Goal: Task Accomplishment & Management: Use online tool/utility

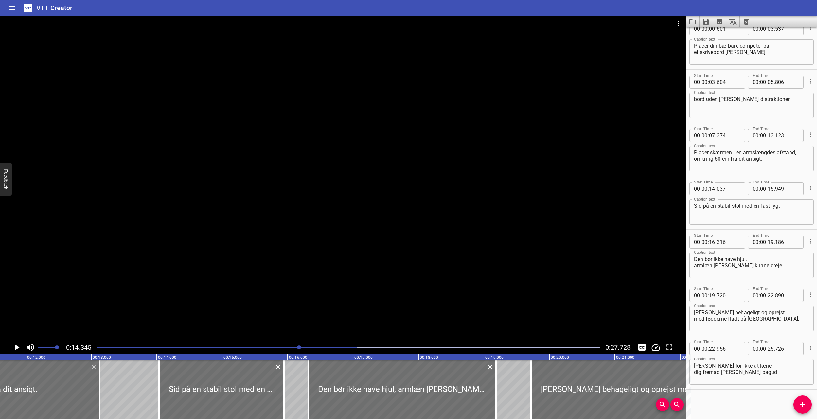
scroll to position [12, 0]
drag, startPoint x: 142, startPoint y: 347, endPoint x: 108, endPoint y: 347, distance: 34.7
click at [111, 275] on div at bounding box center [348, 347] width 511 height 9
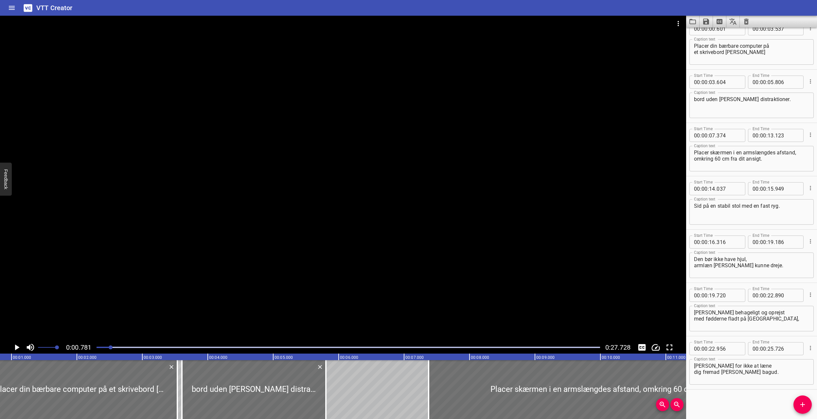
drag, startPoint x: 105, startPoint y: 347, endPoint x: 99, endPoint y: 347, distance: 6.2
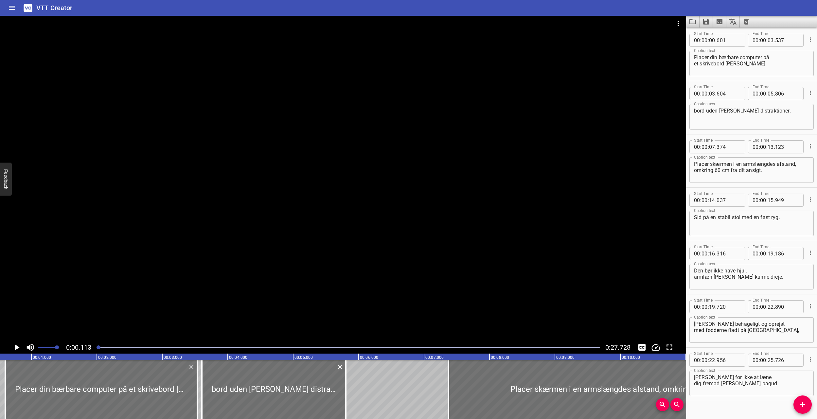
scroll to position [0, 0]
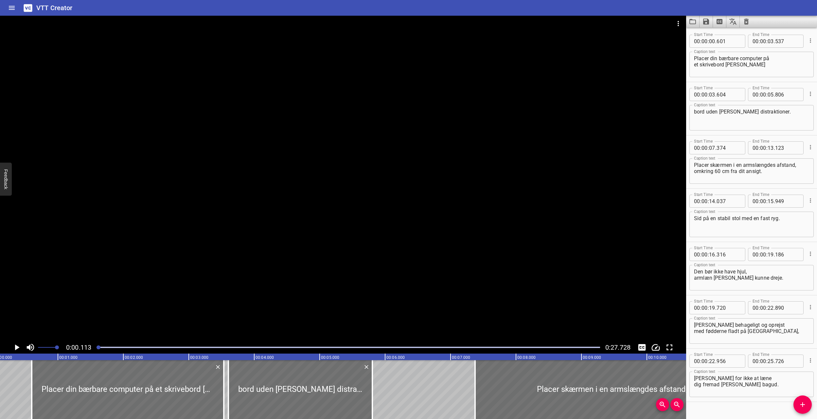
click at [14, 275] on icon "Play/Pause" at bounding box center [17, 347] width 10 height 10
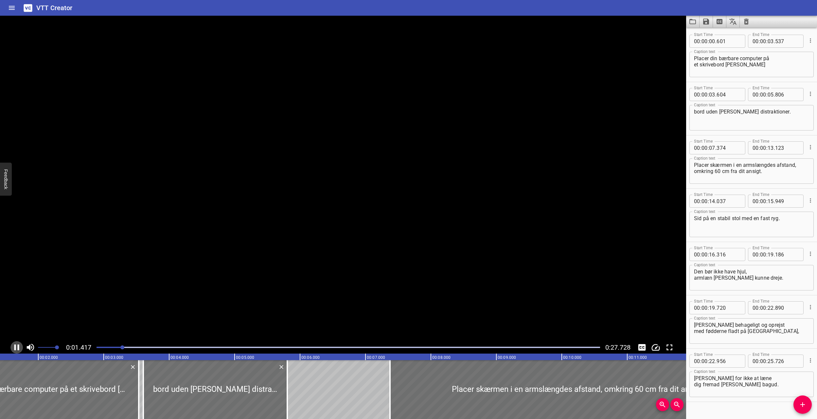
click at [14, 275] on icon "Play/Pause" at bounding box center [17, 347] width 10 height 10
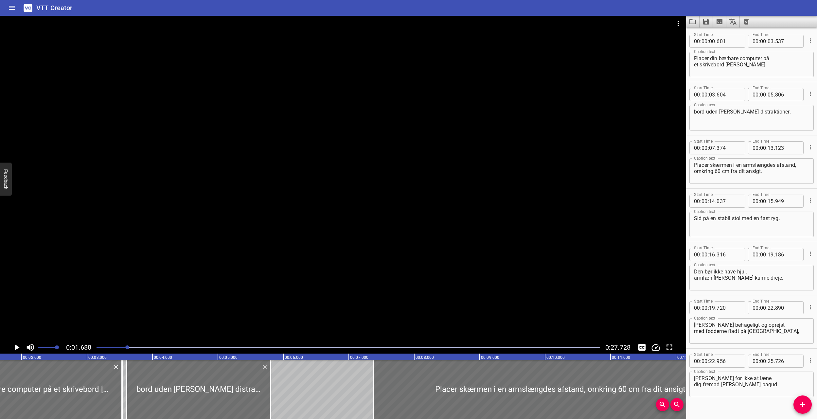
scroll to position [0, 111]
click at [489, 58] on textarea "Placer din bærbare computer på et skrivebord [PERSON_NAME]" at bounding box center [751, 64] width 115 height 19
type textarea "Placer din bærbare computer på et skrivebord [PERSON_NAME]"
drag, startPoint x: 99, startPoint y: 348, endPoint x: 93, endPoint y: 348, distance: 5.9
click at [92, 275] on div "0:01.688 0:27.728" at bounding box center [343, 347] width 686 height 12
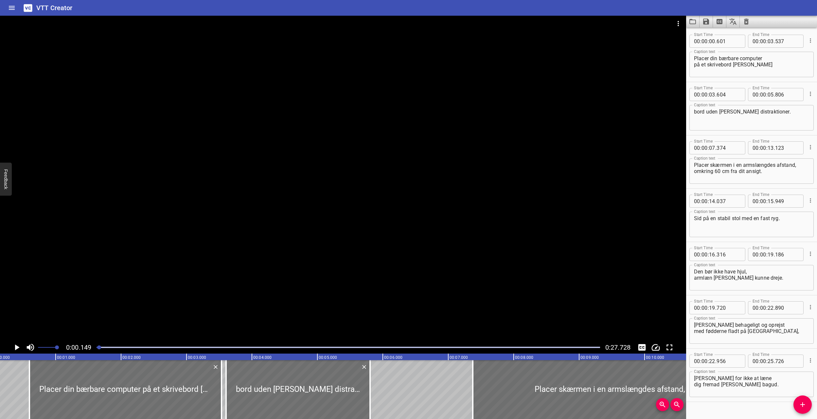
scroll to position [0, 0]
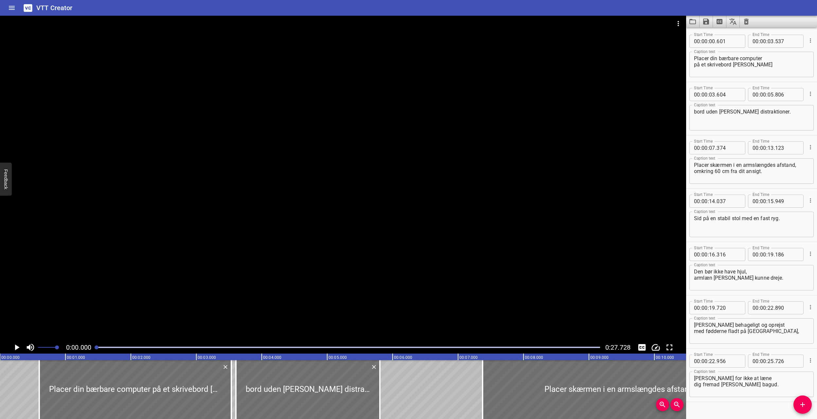
click at [96, 275] on div at bounding box center [97, 347] width 4 height 4
click at [489, 41] on input "number" at bounding box center [728, 41] width 24 height 13
type input "005"
click at [489, 39] on input "number" at bounding box center [728, 41] width 24 height 13
click at [4, 275] on div at bounding box center [3, 389] width 7 height 59
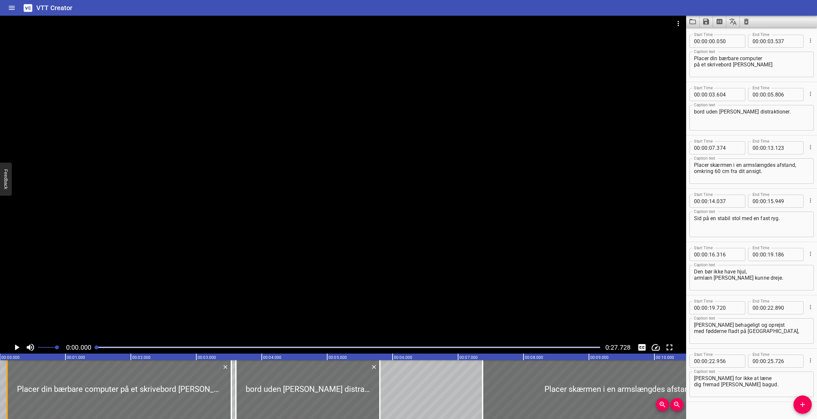
drag, startPoint x: 3, startPoint y: 378, endPoint x: 7, endPoint y: 377, distance: 3.9
click at [7, 275] on div at bounding box center [7, 389] width 1 height 59
type input "110"
drag, startPoint x: 720, startPoint y: 41, endPoint x: 727, endPoint y: 41, distance: 6.9
click at [489, 41] on input "number" at bounding box center [728, 41] width 24 height 13
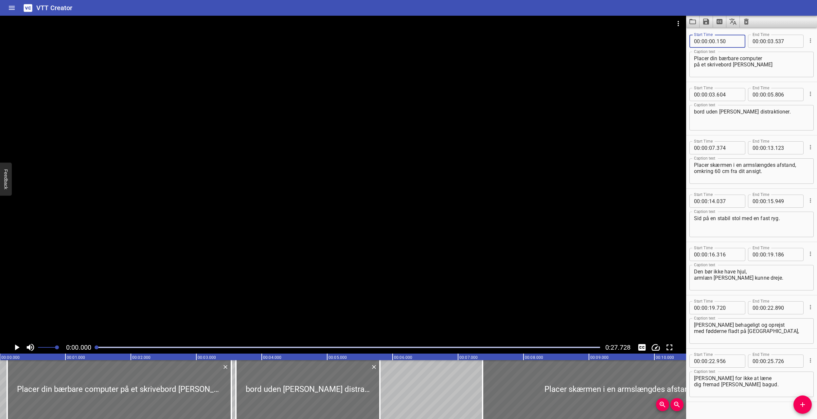
type input "150"
drag, startPoint x: 381, startPoint y: 388, endPoint x: 343, endPoint y: 393, distance: 38.5
click at [391, 275] on div at bounding box center [389, 389] width 7 height 59
type input "956"
drag, startPoint x: 236, startPoint y: 397, endPoint x: 244, endPoint y: 397, distance: 8.2
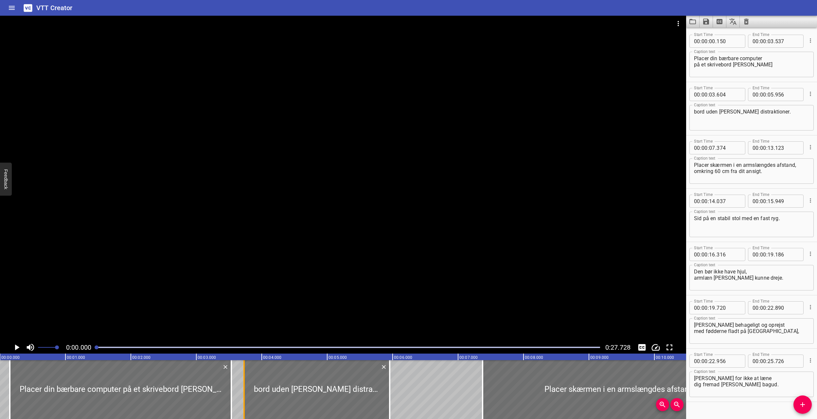
click at [244, 275] on div at bounding box center [243, 389] width 1 height 59
type input "729"
drag, startPoint x: 230, startPoint y: 396, endPoint x: 240, endPoint y: 397, distance: 10.2
type input "737"
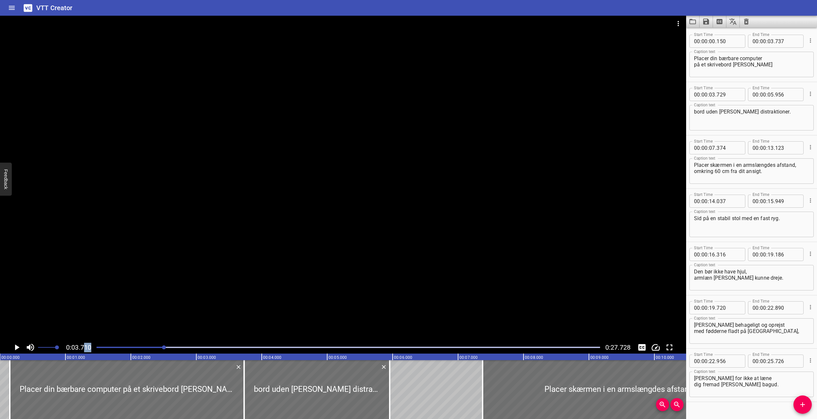
drag, startPoint x: 110, startPoint y: 346, endPoint x: 83, endPoint y: 346, distance: 27.1
click at [83, 275] on div "0:03.710 0:27.728" at bounding box center [343, 347] width 686 height 12
click at [102, 275] on div at bounding box center [348, 347] width 511 height 9
click at [99, 275] on div at bounding box center [98, 347] width 4 height 4
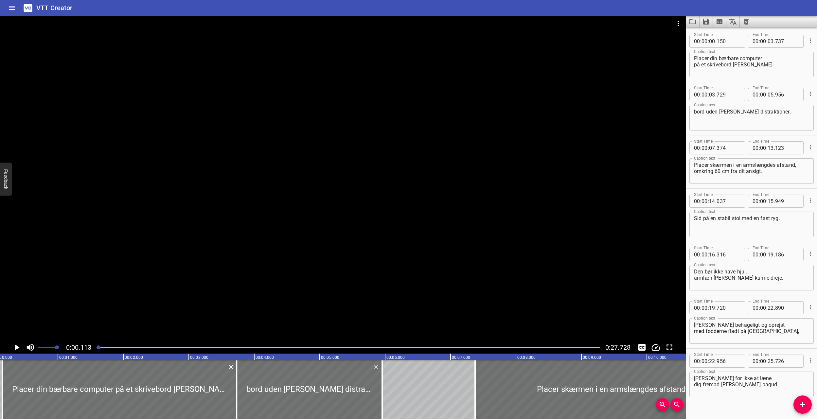
click at [96, 275] on div at bounding box center [348, 347] width 511 height 9
click at [10, 275] on button "Play/Pause" at bounding box center [16, 347] width 12 height 12
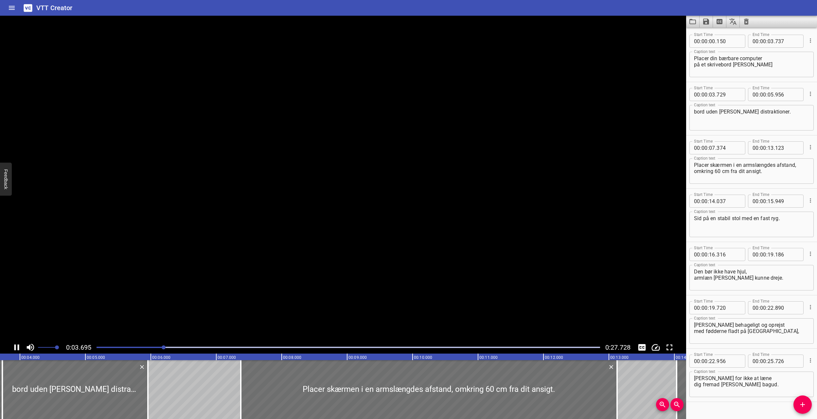
scroll to position [12, 0]
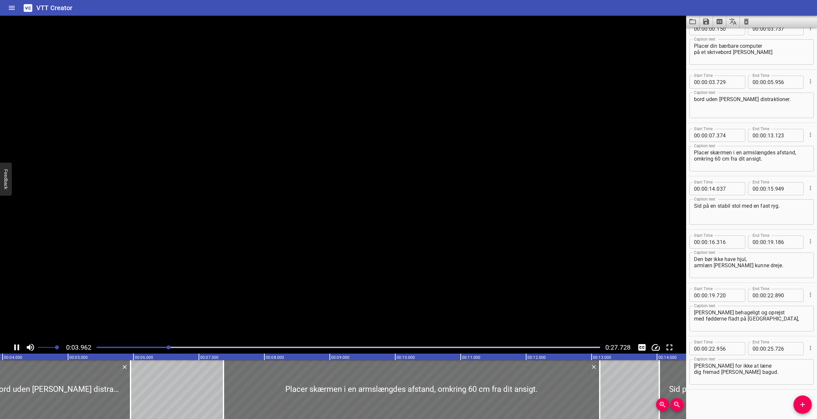
click at [14, 275] on icon "Play/Pause" at bounding box center [16, 347] width 5 height 6
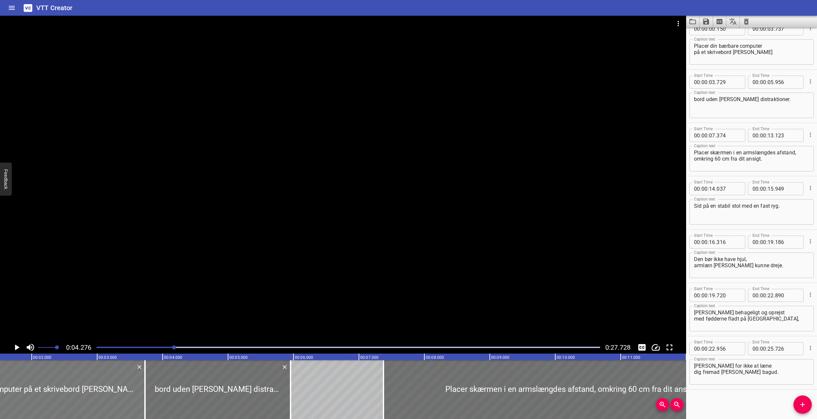
scroll to position [0, 99]
drag, startPoint x: 144, startPoint y: 387, endPoint x: 105, endPoint y: 390, distance: 39.1
click at [105, 275] on div at bounding box center [106, 389] width 7 height 59
click at [158, 275] on div at bounding box center [198, 389] width 184 height 59
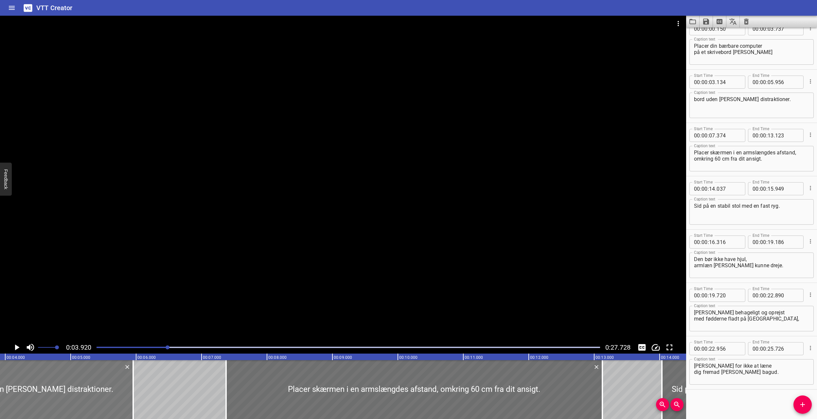
scroll to position [0, 119]
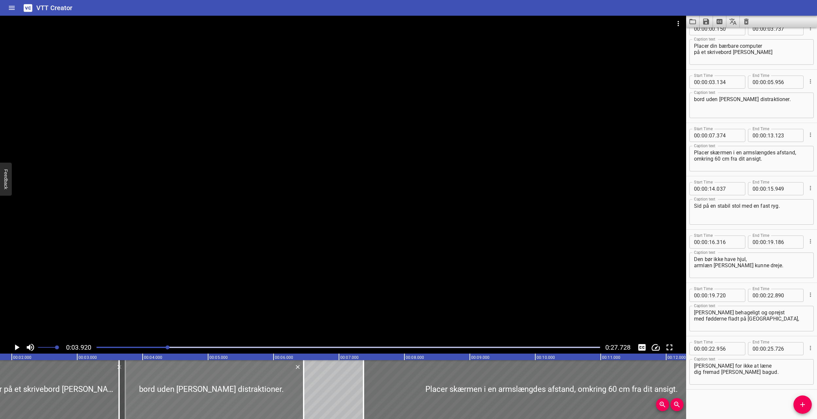
drag, startPoint x: 125, startPoint y: 378, endPoint x: 158, endPoint y: 379, distance: 33.1
click at [158, 275] on div at bounding box center [211, 389] width 184 height 59
type input "639"
type input "06"
type input "461"
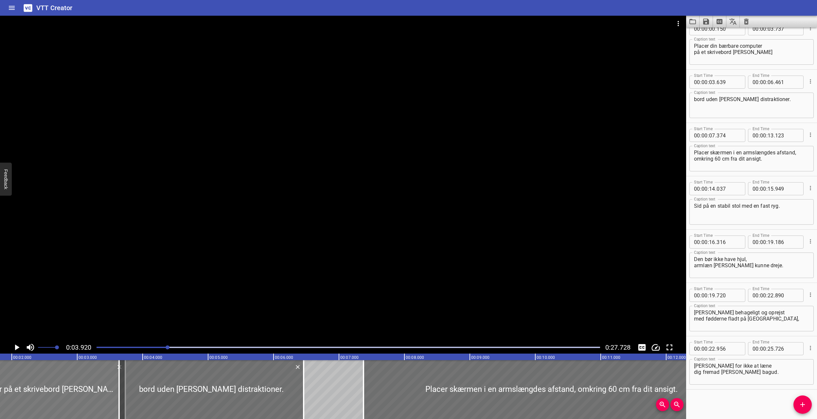
click at [55, 275] on div at bounding box center [8, 389] width 234 height 59
drag, startPoint x: 118, startPoint y: 388, endPoint x: 126, endPoint y: 388, distance: 7.5
click at [136, 275] on div at bounding box center [136, 389] width 1 height 59
type input "909"
drag, startPoint x: 123, startPoint y: 389, endPoint x: 85, endPoint y: 392, distance: 38.0
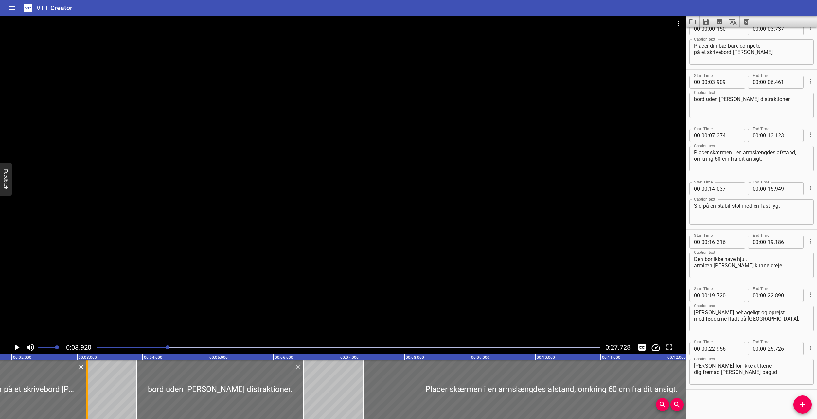
click at [84, 275] on div at bounding box center [87, 389] width 7 height 59
type input "152"
drag, startPoint x: 137, startPoint y: 392, endPoint x: 88, endPoint y: 396, distance: 49.8
click at [88, 275] on div at bounding box center [87, 389] width 7 height 59
type input "149"
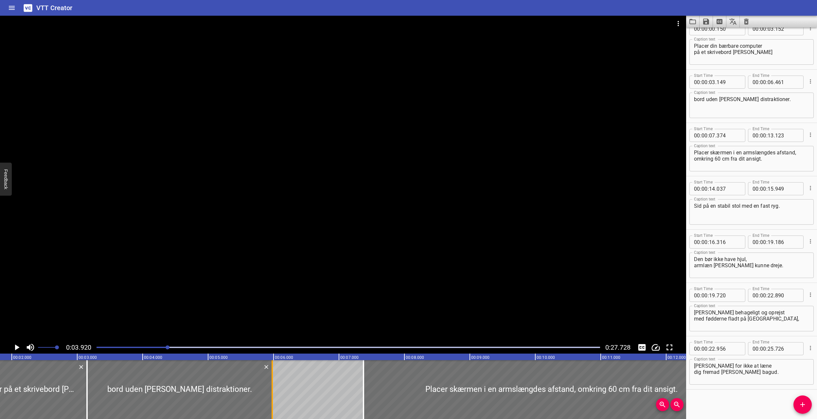
drag, startPoint x: 303, startPoint y: 394, endPoint x: 267, endPoint y: 391, distance: 36.1
click at [271, 275] on div at bounding box center [271, 389] width 1 height 59
type input "05"
type input "981"
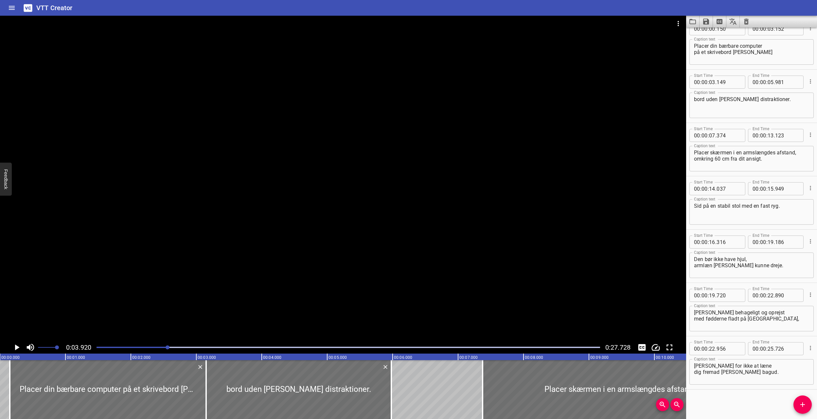
drag, startPoint x: 137, startPoint y: 347, endPoint x: 101, endPoint y: 348, distance: 35.7
click at [101, 275] on div at bounding box center [348, 347] width 511 height 9
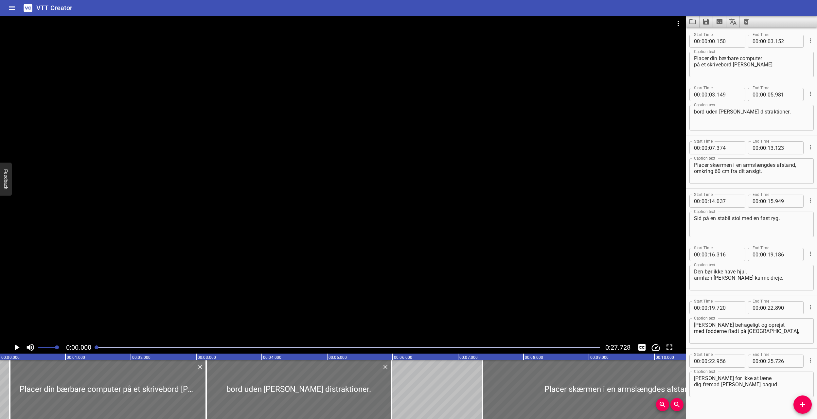
drag, startPoint x: 100, startPoint y: 347, endPoint x: 92, endPoint y: 347, distance: 7.8
click at [92, 275] on div "0:00.000 0:27.728" at bounding box center [343, 347] width 686 height 12
click at [144, 275] on div at bounding box center [343, 178] width 686 height 325
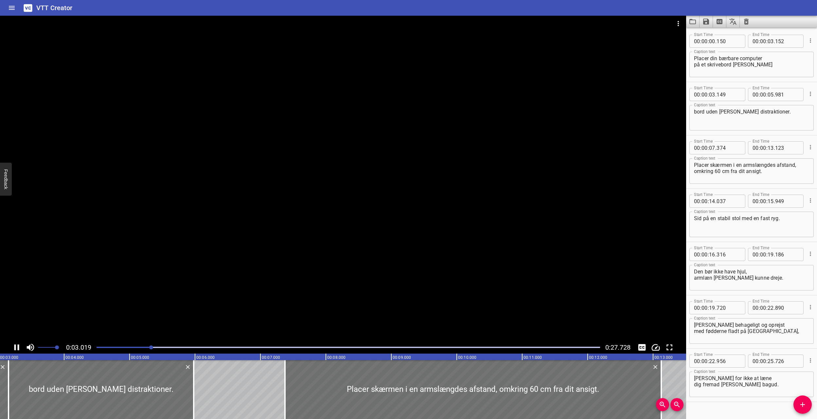
scroll to position [12, 0]
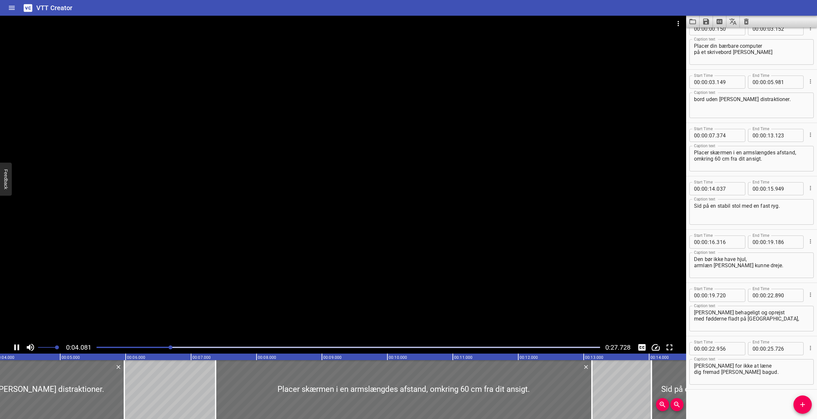
click at [160, 266] on div at bounding box center [343, 178] width 686 height 325
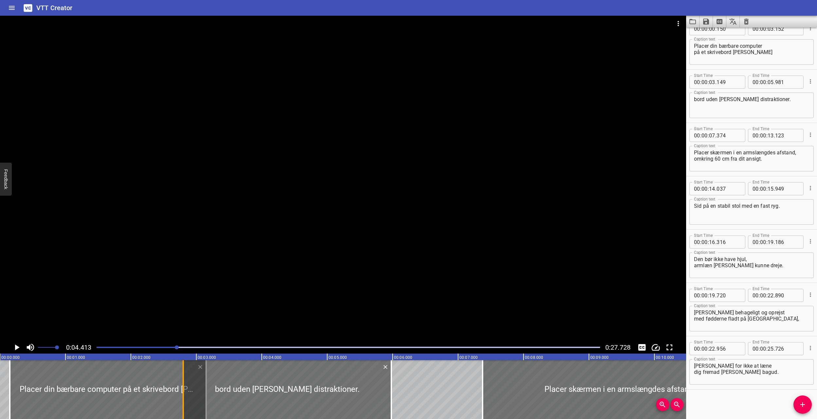
scroll to position [0, 0]
drag, startPoint x: 207, startPoint y: 387, endPoint x: 185, endPoint y: 390, distance: 22.2
click at [185, 275] on div at bounding box center [184, 389] width 7 height 59
type input "02"
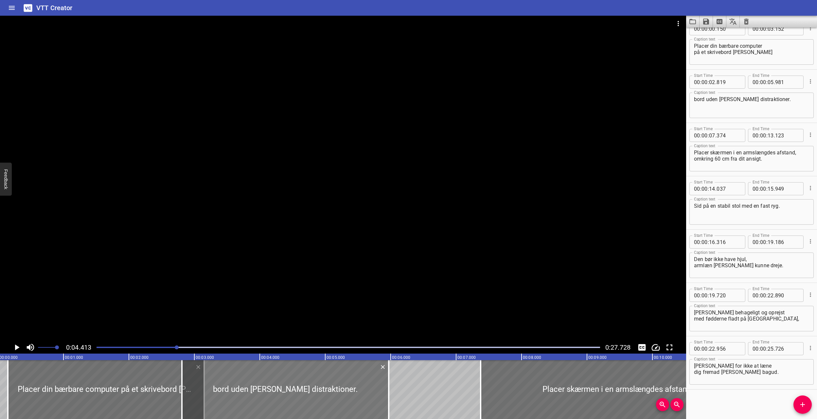
click at [203, 275] on div at bounding box center [285, 389] width 207 height 59
type input "809"
type input "971"
drag, startPoint x: 165, startPoint y: 347, endPoint x: 110, endPoint y: 347, distance: 55.9
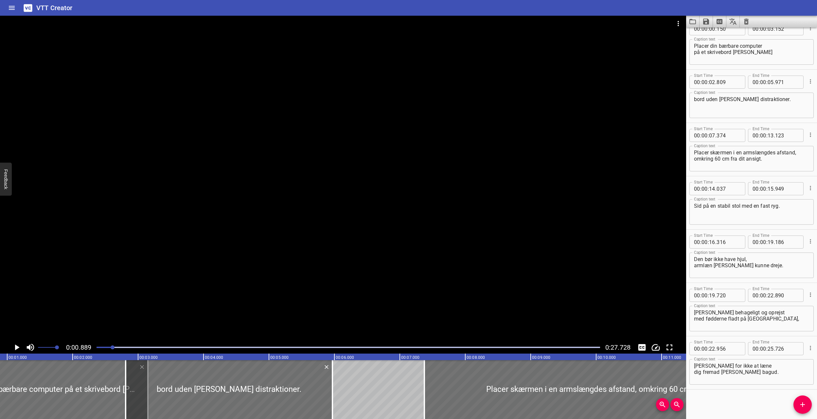
drag, startPoint x: 107, startPoint y: 347, endPoint x: 100, endPoint y: 347, distance: 6.9
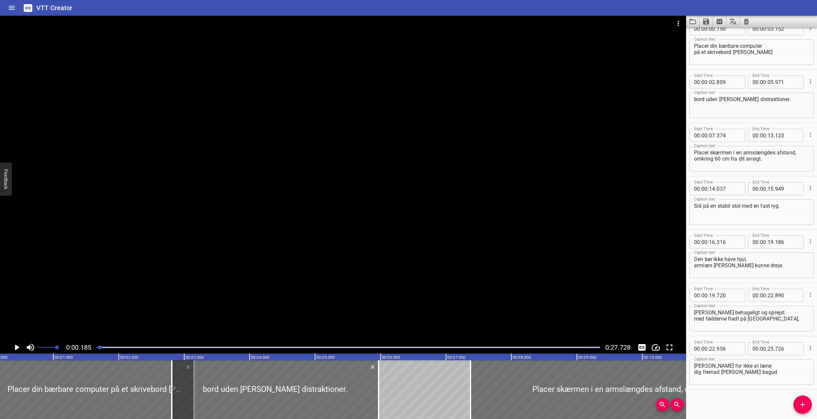
click at [181, 275] on div at bounding box center [343, 178] width 686 height 325
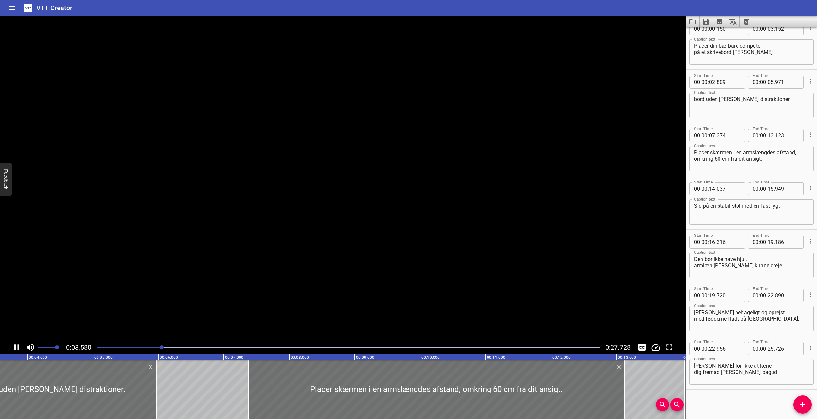
click at [181, 275] on video at bounding box center [343, 178] width 686 height 325
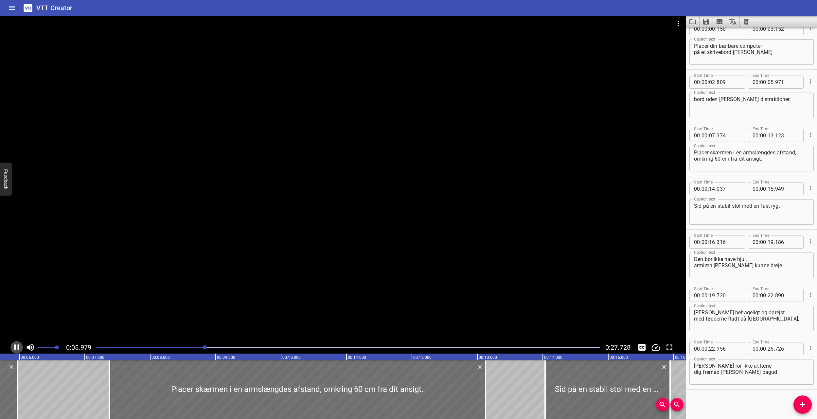
click at [18, 275] on icon "Play/Pause" at bounding box center [16, 347] width 5 height 6
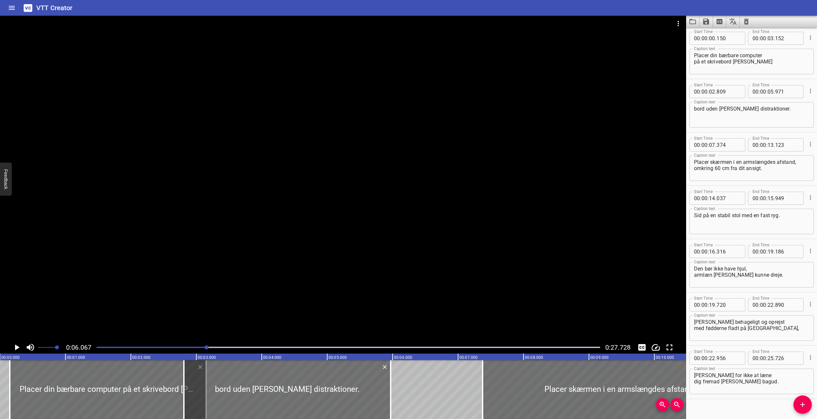
scroll to position [0, 0]
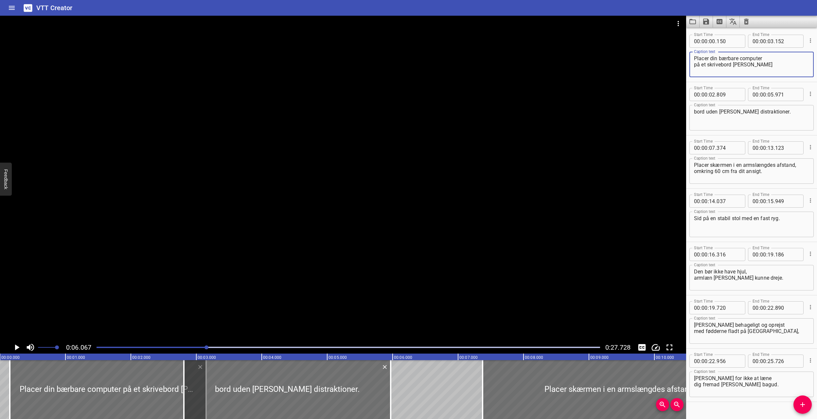
drag, startPoint x: 731, startPoint y: 64, endPoint x: 761, endPoint y: 67, distance: 30.6
click at [489, 67] on textarea "Placer din bærbare computer på et skrivebord [PERSON_NAME]" at bounding box center [751, 64] width 115 height 19
type textarea "Placer din bærbare computer på et skrivebord"
click at [489, 111] on textarea "bord uden [PERSON_NAME] distraktioner." at bounding box center [751, 118] width 115 height 19
paste textarea "[PERSON_NAME]"
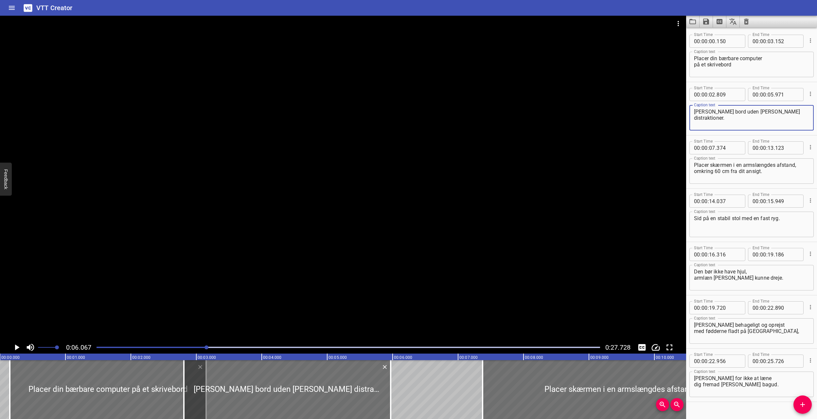
type textarea "[PERSON_NAME] bord uden [PERSON_NAME] distraktioner."
drag, startPoint x: 104, startPoint y: 347, endPoint x: 98, endPoint y: 348, distance: 6.2
click at [98, 275] on div at bounding box center [348, 347] width 511 height 9
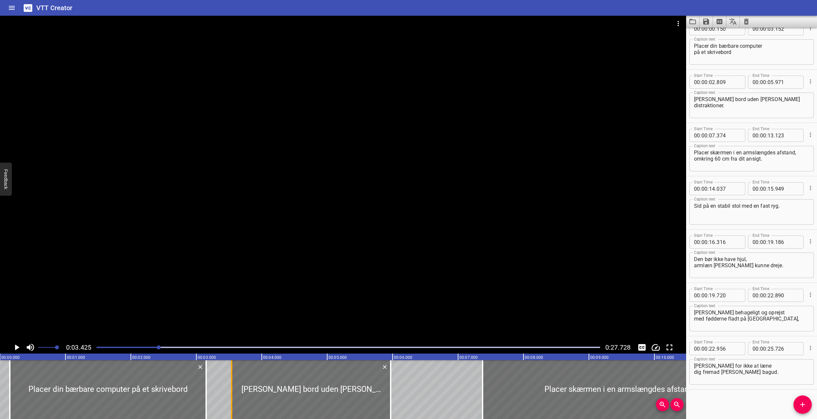
drag, startPoint x: 186, startPoint y: 386, endPoint x: 233, endPoint y: 387, distance: 47.7
click at [233, 275] on div at bounding box center [231, 389] width 7 height 59
type input "03"
drag, startPoint x: 100, startPoint y: 348, endPoint x: 92, endPoint y: 348, distance: 8.5
click at [92, 275] on div "0:03.425 0:27.728" at bounding box center [343, 347] width 686 height 12
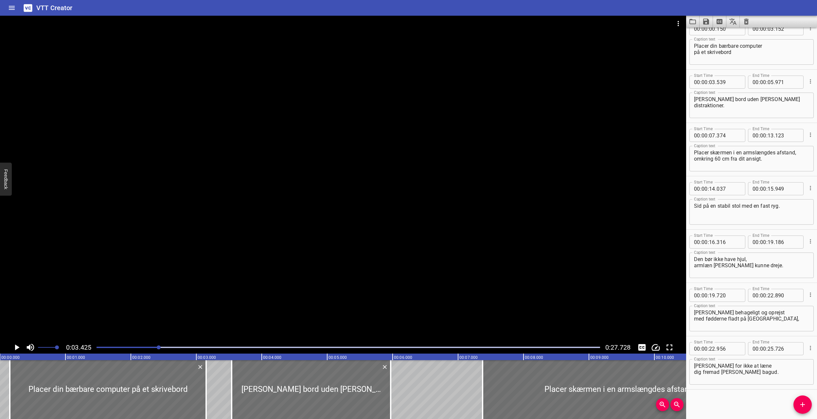
click at [102, 275] on div at bounding box center [348, 347] width 511 height 9
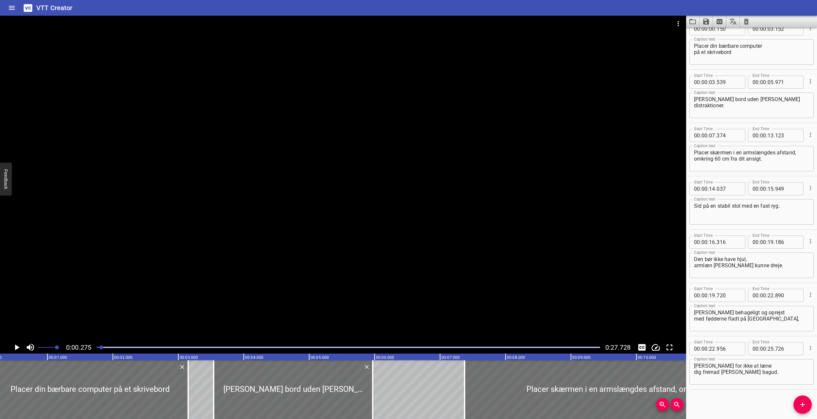
click at [96, 275] on div at bounding box center [348, 347] width 511 height 9
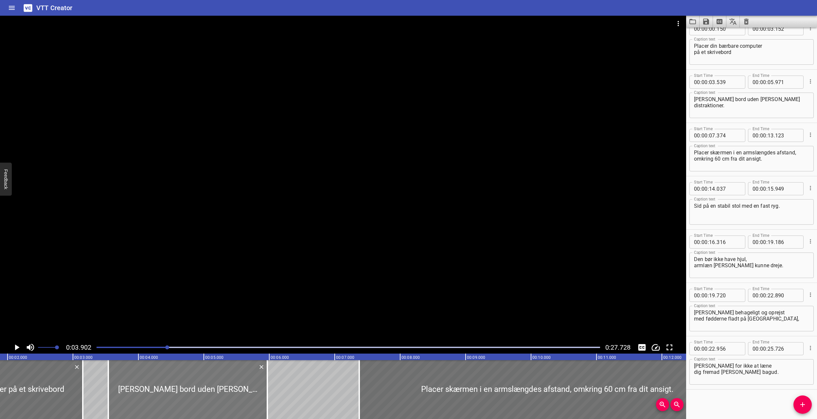
scroll to position [0, 89]
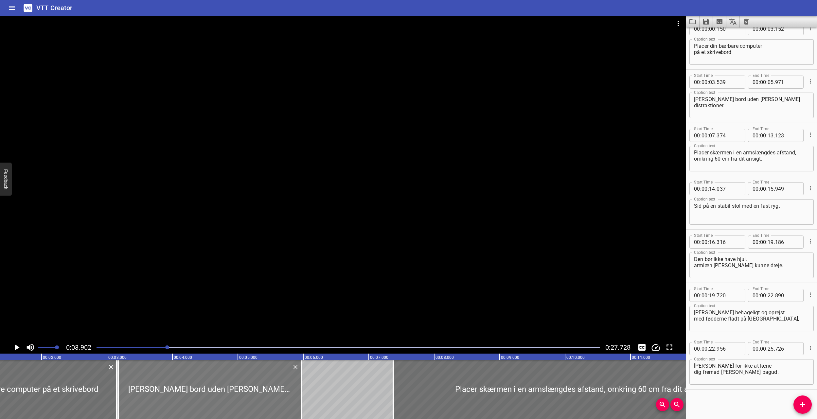
drag, startPoint x: 143, startPoint y: 388, endPoint x: 124, endPoint y: 379, distance: 21.1
click at [119, 275] on div at bounding box center [118, 389] width 7 height 59
type input "174"
click at [99, 275] on div at bounding box center [348, 347] width 511 height 9
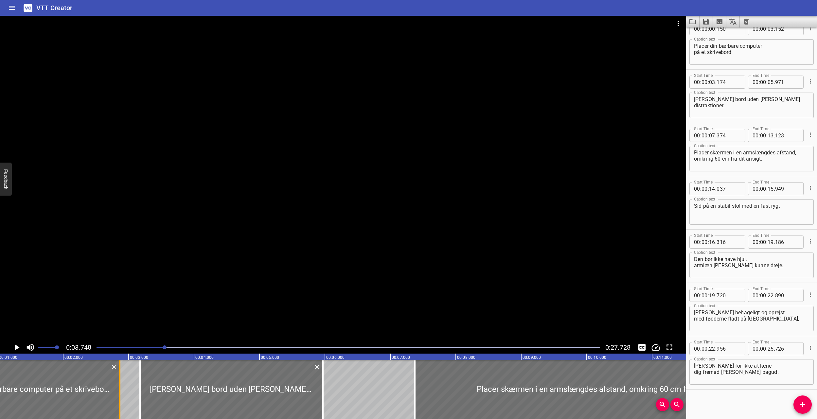
drag, startPoint x: 136, startPoint y: 388, endPoint x: 119, endPoint y: 395, distance: 18.1
click at [117, 275] on div at bounding box center [119, 389] width 7 height 59
type input "02"
type input "867"
drag, startPoint x: 140, startPoint y: 389, endPoint x: 123, endPoint y: 396, distance: 18.3
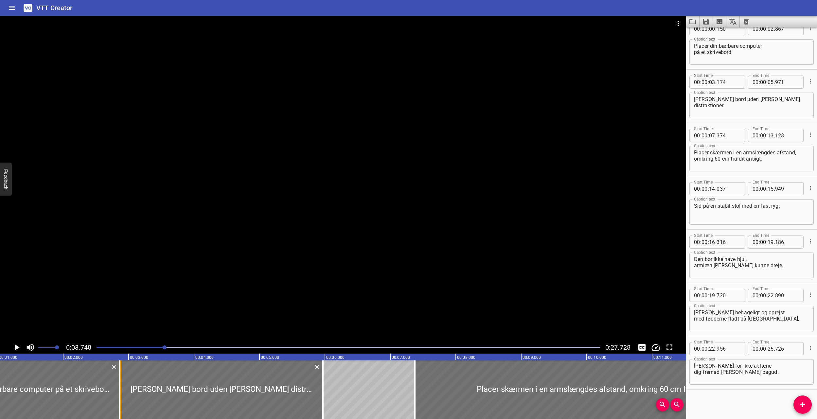
click at [121, 275] on div at bounding box center [120, 389] width 1 height 59
type input "02"
type input "879"
click at [107, 275] on div at bounding box center [348, 347] width 511 height 9
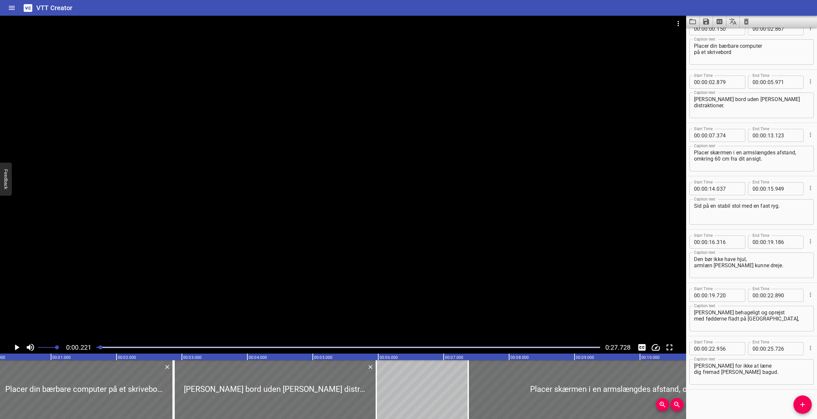
click at [99, 275] on div at bounding box center [100, 347] width 4 height 4
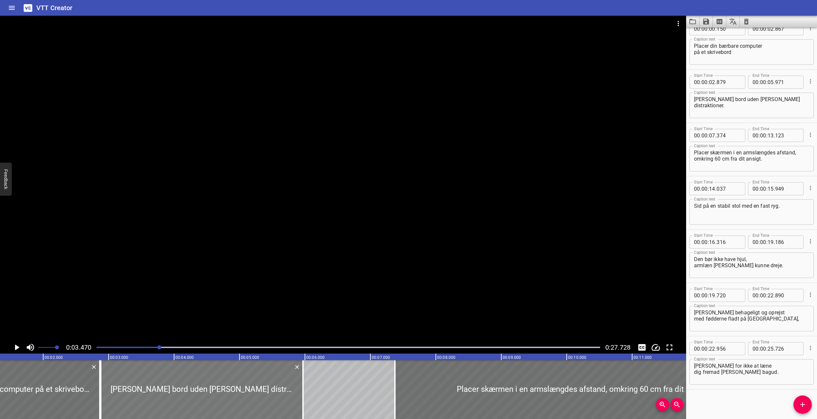
scroll to position [0, 46]
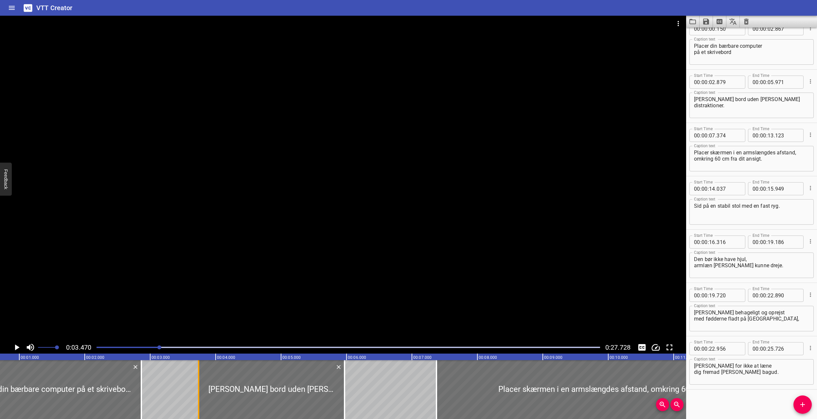
drag, startPoint x: 143, startPoint y: 394, endPoint x: 199, endPoint y: 394, distance: 56.2
click at [199, 275] on div at bounding box center [198, 389] width 7 height 59
type input "03"
type input "739"
drag, startPoint x: 156, startPoint y: 376, endPoint x: 196, endPoint y: 378, distance: 39.6
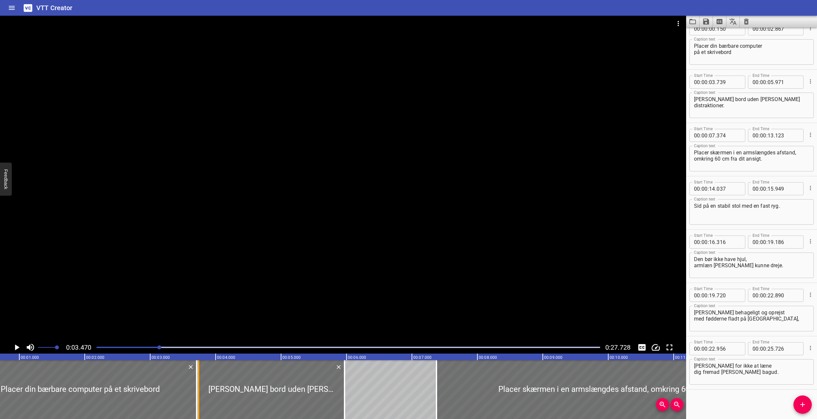
type input "03"
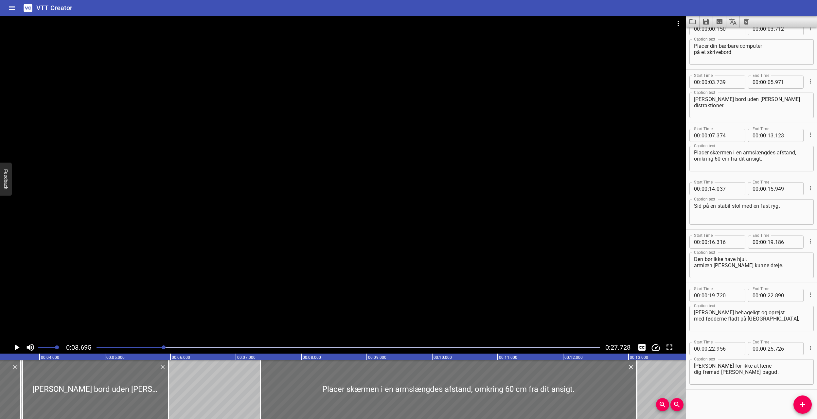
scroll to position [0, 242]
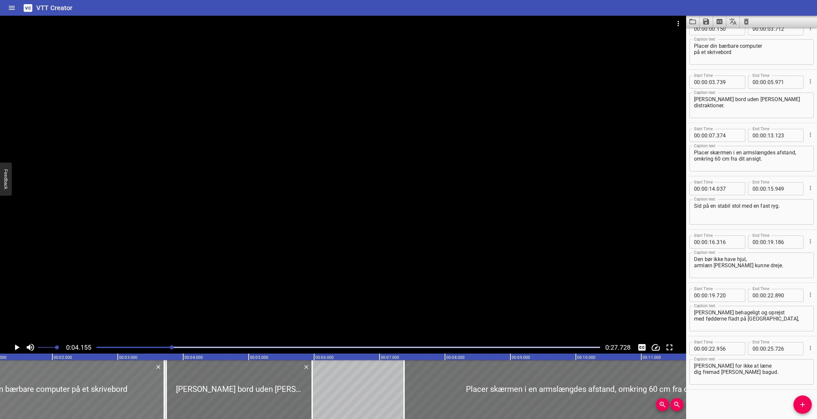
scroll to position [0, 0]
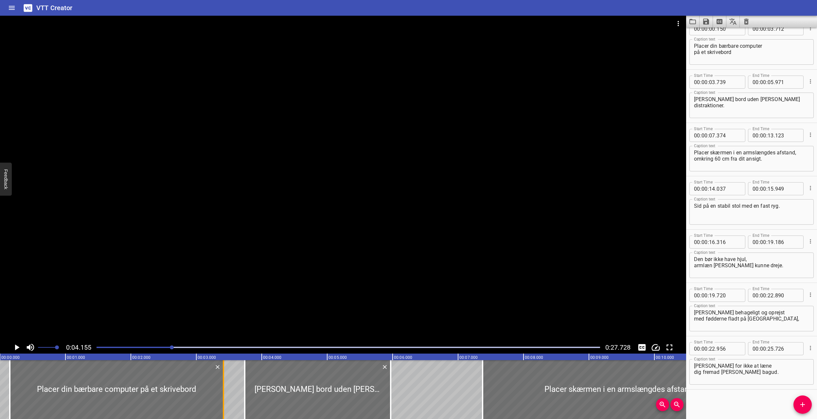
drag, startPoint x: 239, startPoint y: 394, endPoint x: 220, endPoint y: 398, distance: 19.7
click at [220, 275] on div at bounding box center [223, 389] width 7 height 59
type input "417"
drag, startPoint x: 244, startPoint y: 394, endPoint x: 224, endPoint y: 401, distance: 21.1
click at [224, 275] on div at bounding box center [224, 389] width 1 height 59
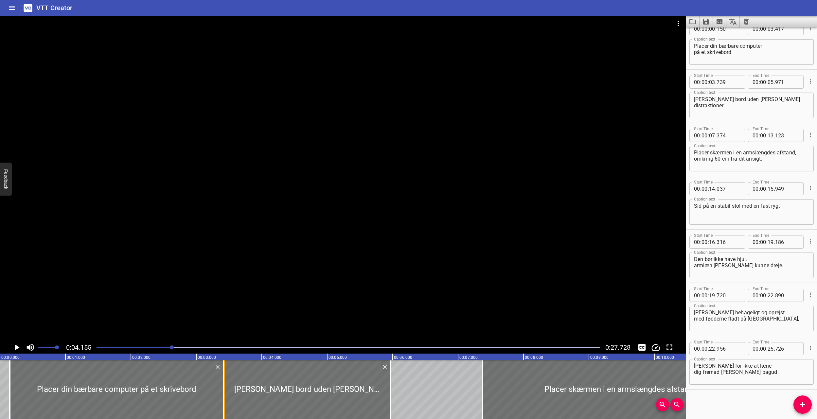
type input "429"
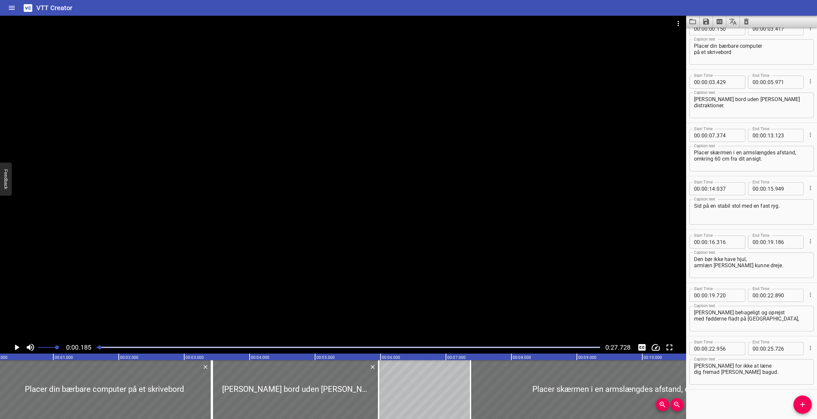
click at [99, 275] on div at bounding box center [100, 347] width 4 height 4
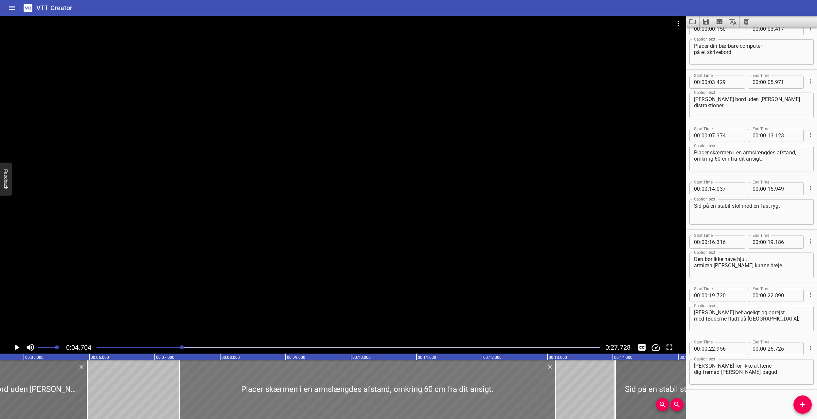
scroll to position [0, 308]
click at [489, 100] on textarea "[PERSON_NAME] bord uden [PERSON_NAME] distraktioner." at bounding box center [751, 105] width 115 height 19
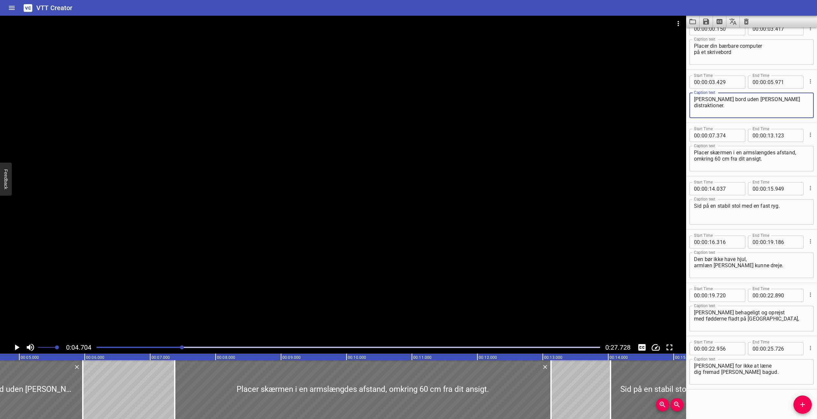
type textarea "[PERSON_NAME] bord uden [PERSON_NAME] distraktioner."
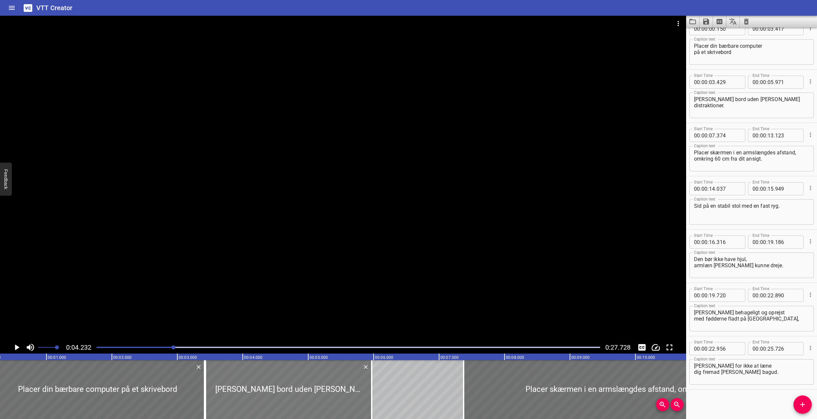
scroll to position [0, 0]
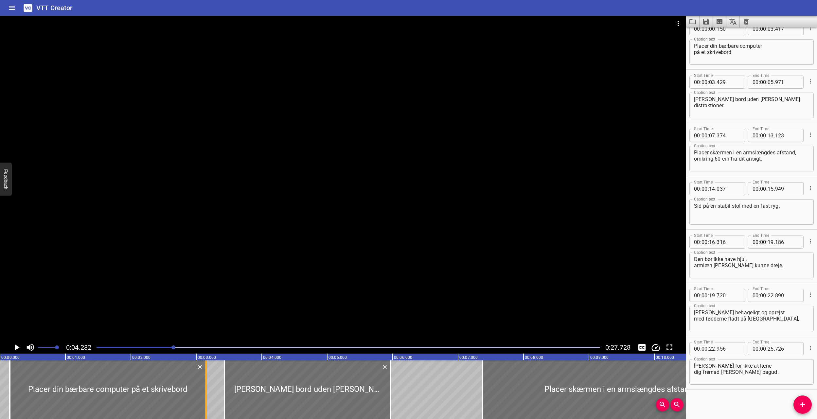
drag, startPoint x: 219, startPoint y: 378, endPoint x: 203, endPoint y: 381, distance: 15.6
click at [202, 275] on div at bounding box center [205, 389] width 7 height 59
type input "147"
drag, startPoint x: 225, startPoint y: 379, endPoint x: 208, endPoint y: 389, distance: 20.4
click at [208, 275] on div at bounding box center [206, 389] width 7 height 59
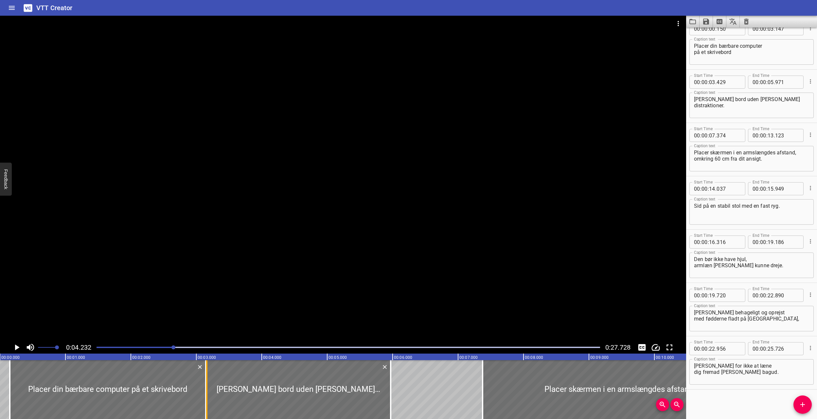
type input "159"
click at [98, 275] on div at bounding box center [348, 347] width 511 height 9
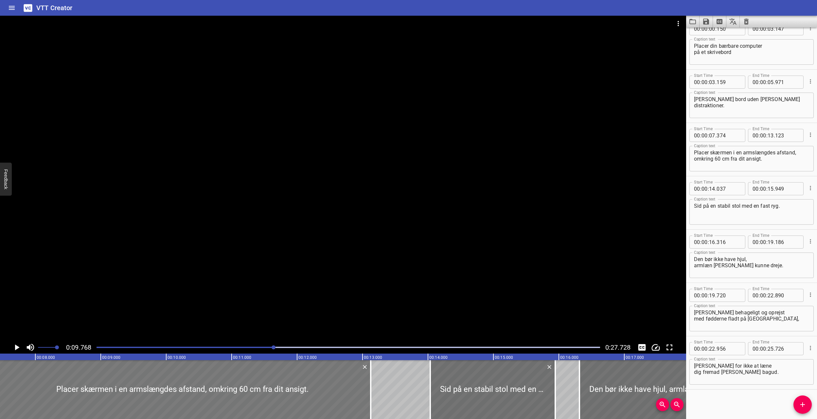
scroll to position [0, 488]
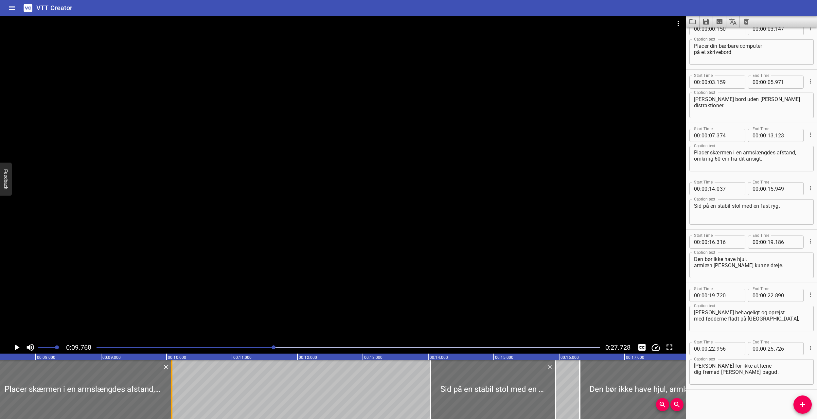
drag, startPoint x: 372, startPoint y: 387, endPoint x: 173, endPoint y: 396, distance: 199.3
click at [173, 275] on div at bounding box center [171, 389] width 7 height 59
type input "10"
type input "078"
click at [167, 275] on div at bounding box center [166, 389] width 7 height 59
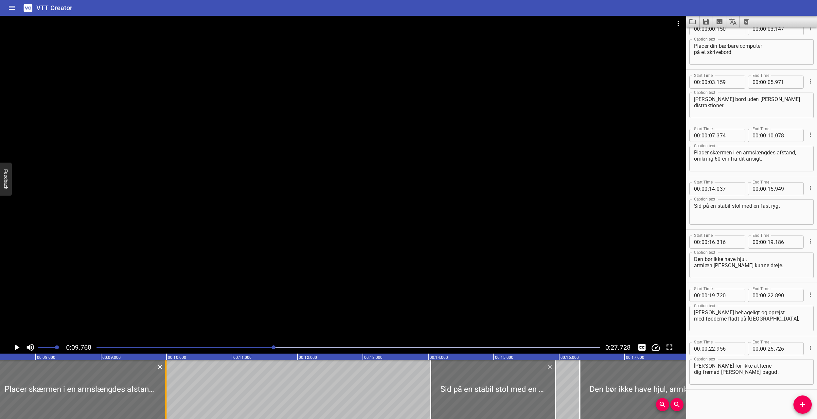
type input "09"
type input "988"
click at [185, 275] on div "Play progress" at bounding box center [22, 347] width 503 height 1
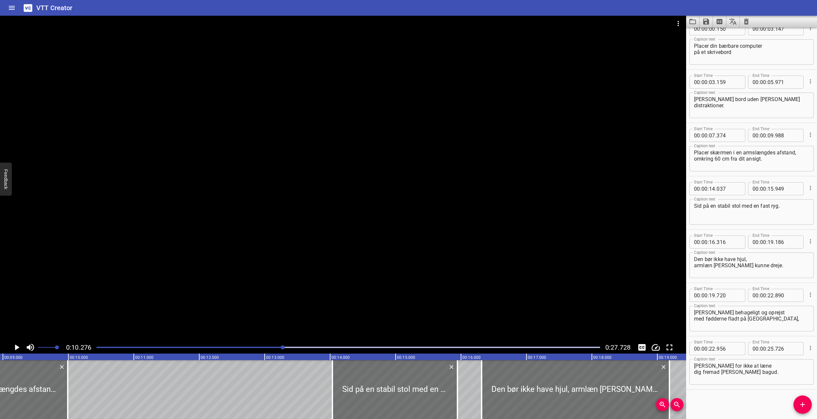
scroll to position [0, 575]
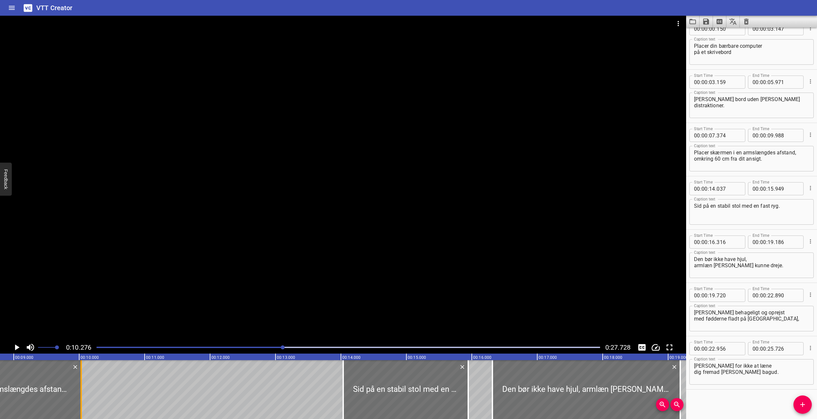
click at [81, 275] on div at bounding box center [81, 389] width 7 height 59
type input "10"
type input "023"
click at [489, 275] on icon "Add Cue" at bounding box center [802, 405] width 8 height 8
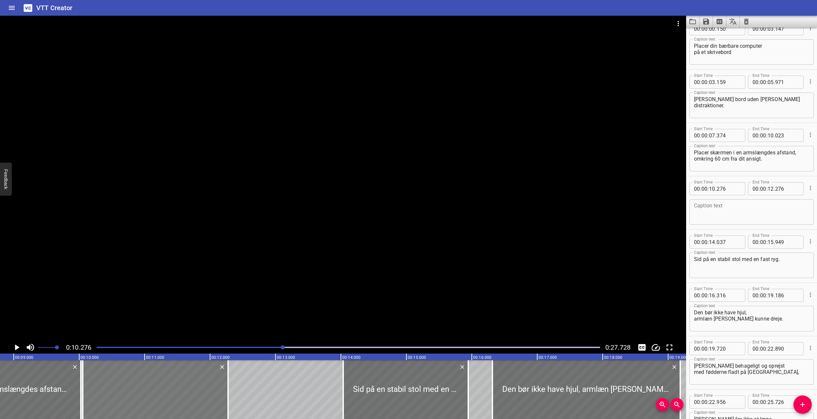
drag, startPoint x: 96, startPoint y: 376, endPoint x: 90, endPoint y: 383, distance: 8.8
click at [81, 275] on div at bounding box center [82, 389] width 7 height 59
type input "056"
drag, startPoint x: 229, startPoint y: 390, endPoint x: 287, endPoint y: 388, distance: 58.6
click at [287, 275] on div at bounding box center [286, 389] width 7 height 59
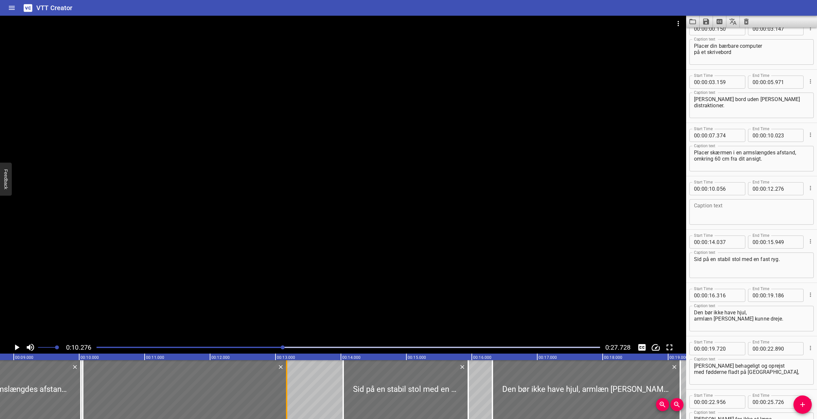
type input "13"
type input "171"
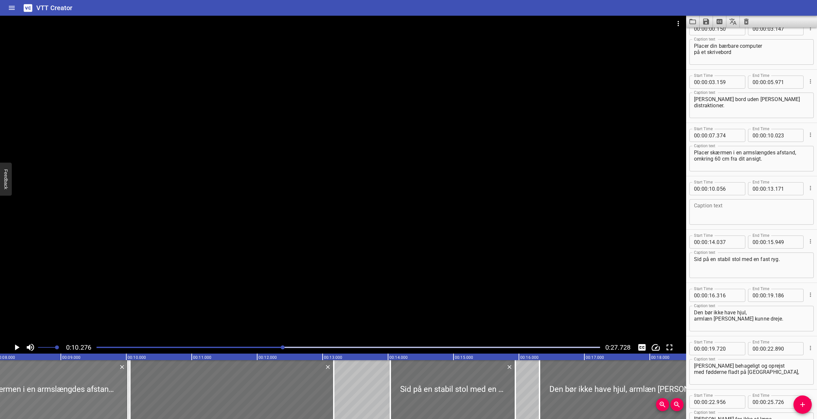
scroll to position [0, 508]
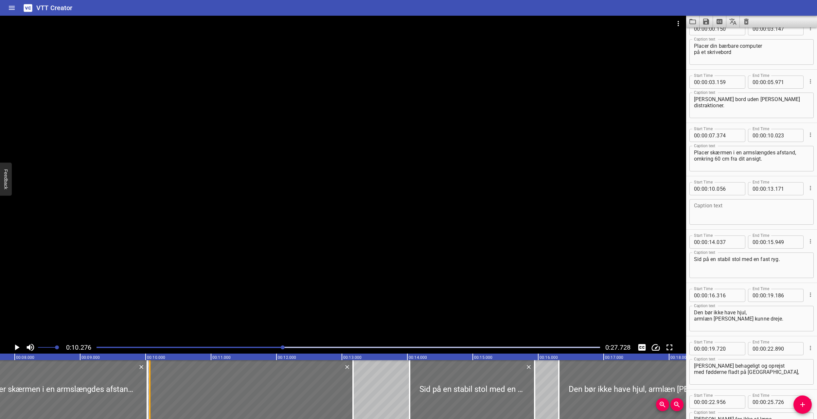
click at [146, 275] on div at bounding box center [149, 389] width 7 height 59
type input "066"
click at [146, 275] on div at bounding box center [149, 389] width 7 height 59
type input "053"
click at [151, 275] on div at bounding box center [150, 389] width 1 height 59
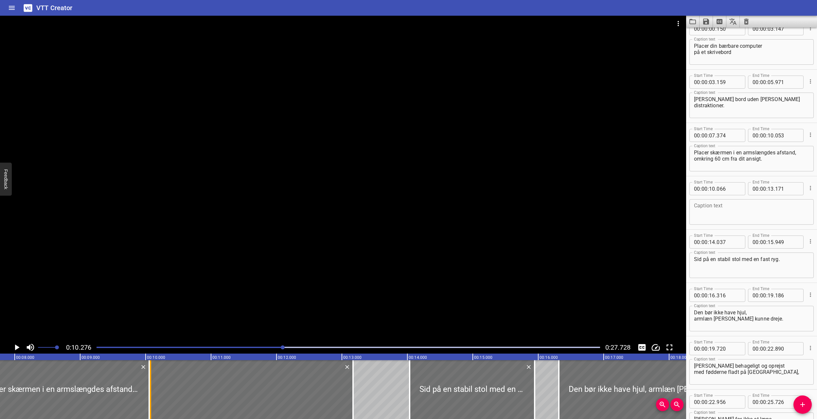
type input "076"
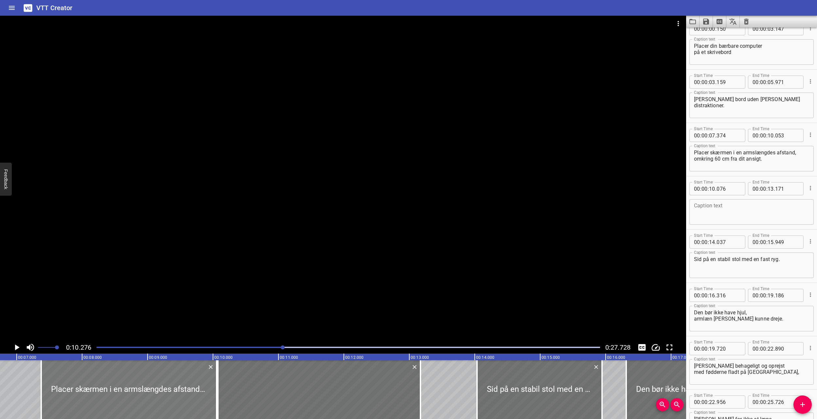
click at [134, 275] on div at bounding box center [128, 389] width 175 height 59
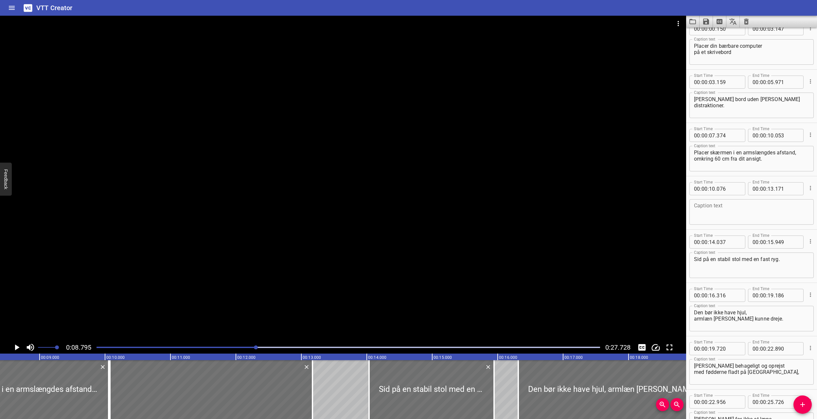
scroll to position [0, 575]
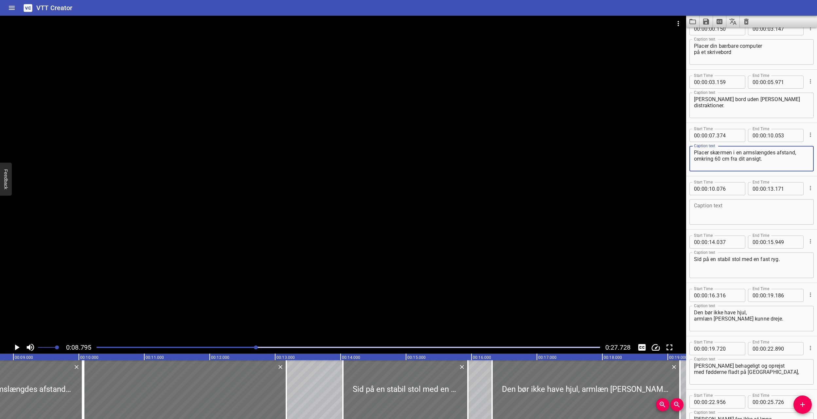
drag, startPoint x: 777, startPoint y: 159, endPoint x: 688, endPoint y: 160, distance: 88.6
click at [489, 160] on div "Start Time 00 : 00 : 07 . 374 Start Time End Time 00 : 00 : 10 . 053 End Time C…" at bounding box center [751, 149] width 131 height 53
type textarea "Placer skærmen i en armslængdes afstand,"
click at [489, 209] on textarea at bounding box center [751, 212] width 115 height 19
paste textarea "omkring 60 cm fra dit ansigt."
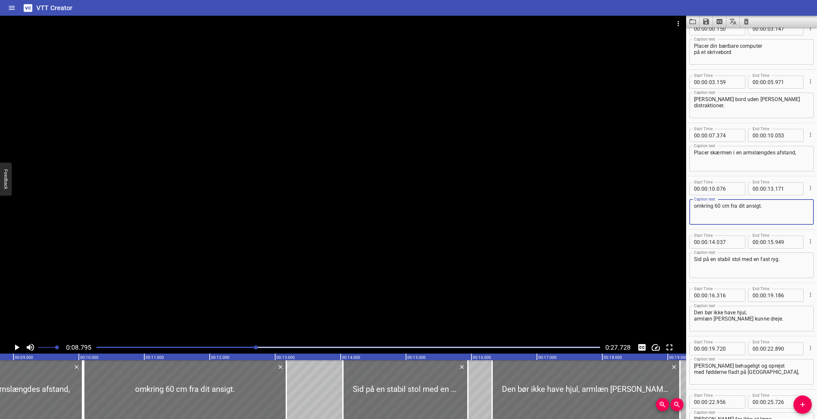
type textarea "omkring 60 cm fra dit ansigt."
click at [489, 153] on textarea "Placer skærmen i en armslængdes afstand," at bounding box center [751, 158] width 115 height 19
click at [489, 152] on textarea "Placer skærmen i en armslængdes afstand," at bounding box center [751, 158] width 115 height 19
type textarea "Placer skærmen i en armslængdes afstand,"
click at [170, 275] on div "Play progress" at bounding box center [4, 347] width 503 height 1
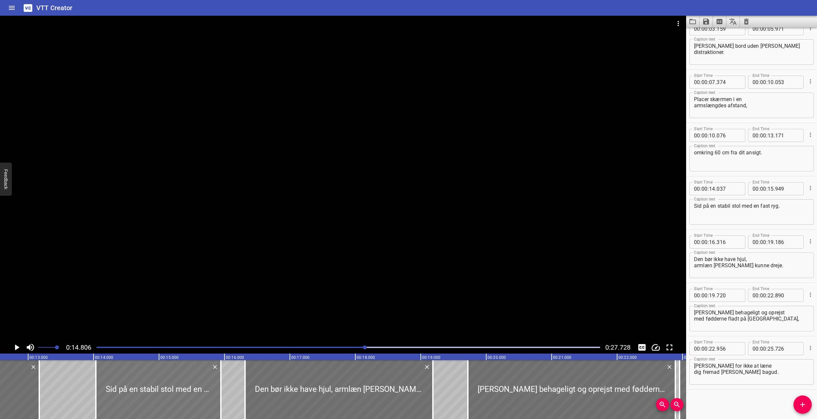
scroll to position [0, 760]
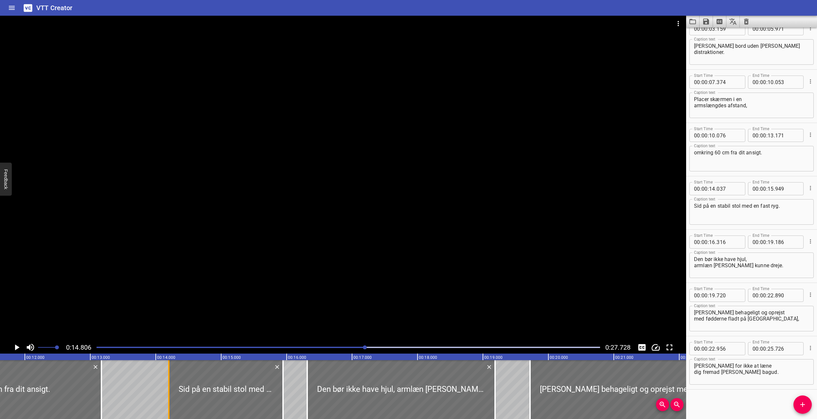
drag, startPoint x: 162, startPoint y: 383, endPoint x: 171, endPoint y: 383, distance: 9.5
click at [171, 275] on div at bounding box center [168, 389] width 7 height 59
type input "197"
click at [323, 275] on div at bounding box center [348, 347] width 511 height 9
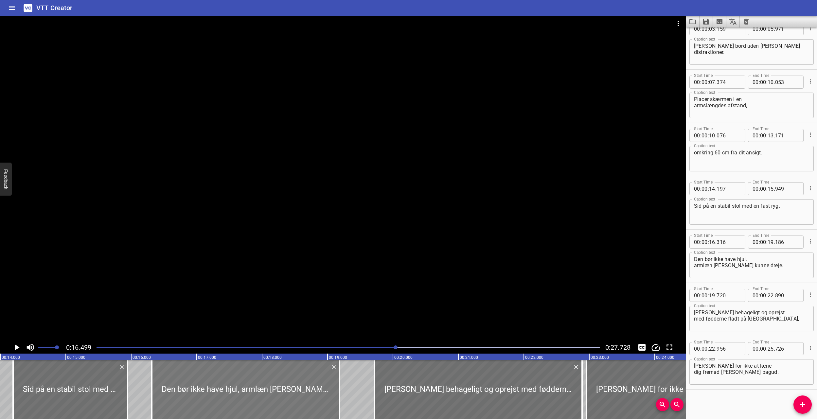
scroll to position [0, 858]
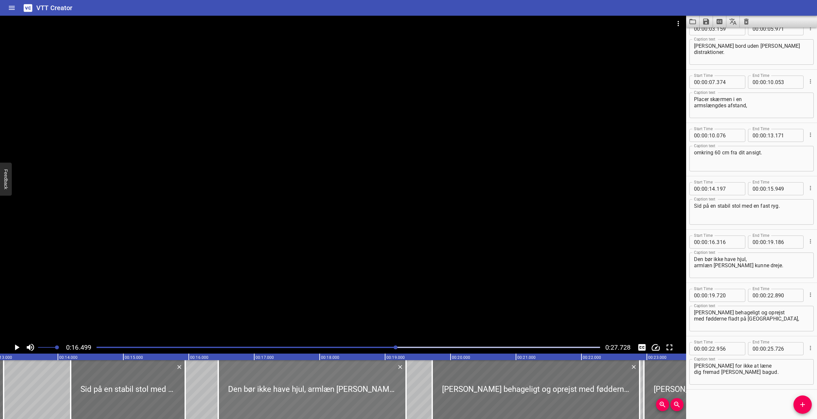
drag, startPoint x: 215, startPoint y: 376, endPoint x: 223, endPoint y: 375, distance: 8.9
click at [223, 275] on div at bounding box center [312, 389] width 188 height 59
type input "451"
type input "321"
drag, startPoint x: 218, startPoint y: 380, endPoint x: 249, endPoint y: 379, distance: 31.1
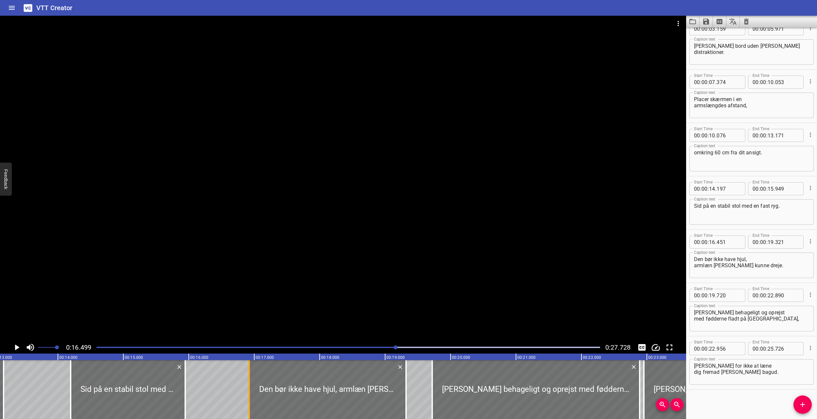
click at [249, 275] on div at bounding box center [249, 389] width 1 height 59
type input "926"
drag, startPoint x: 187, startPoint y: 386, endPoint x: 247, endPoint y: 386, distance: 60.5
type input "16"
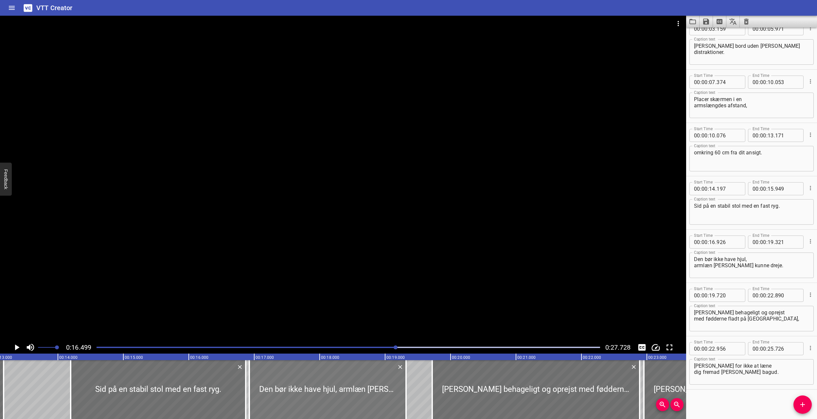
type input "874"
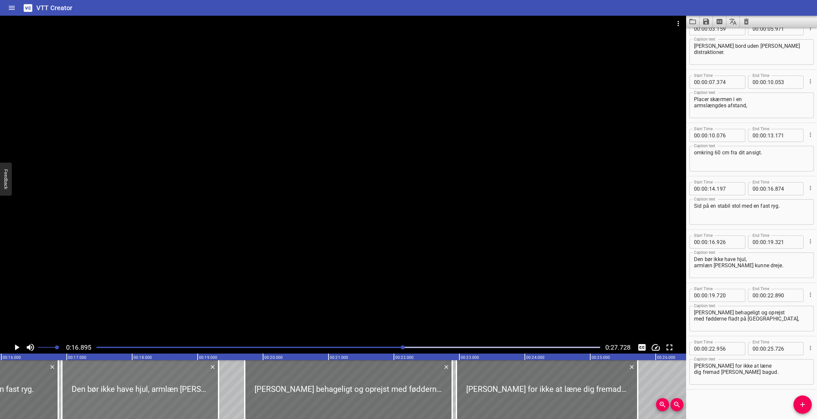
scroll to position [0, 976]
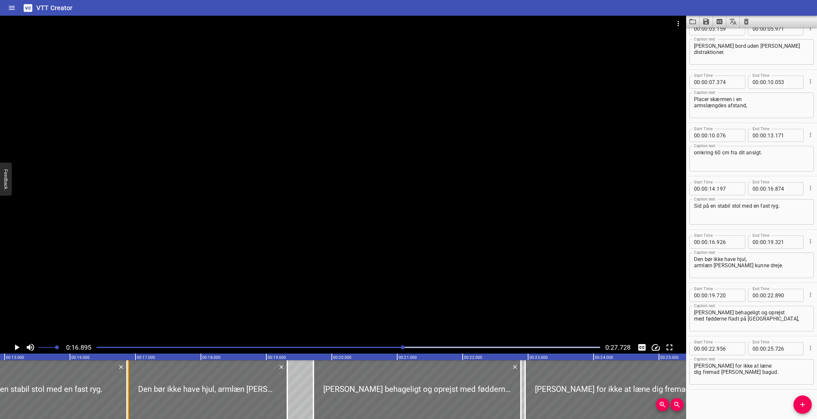
click at [130, 275] on div at bounding box center [128, 389] width 7 height 59
type input "891"
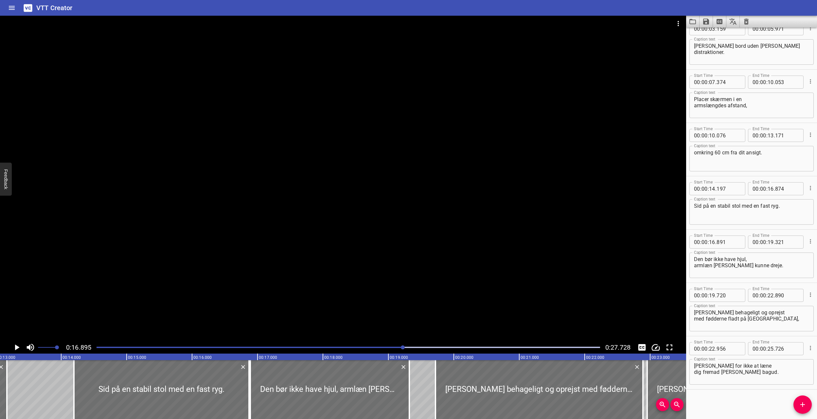
scroll to position [0, 853]
click at [68, 275] on text "00:14.000" at bounding box center [73, 357] width 18 height 5
click at [273, 275] on div at bounding box center [348, 347] width 511 height 9
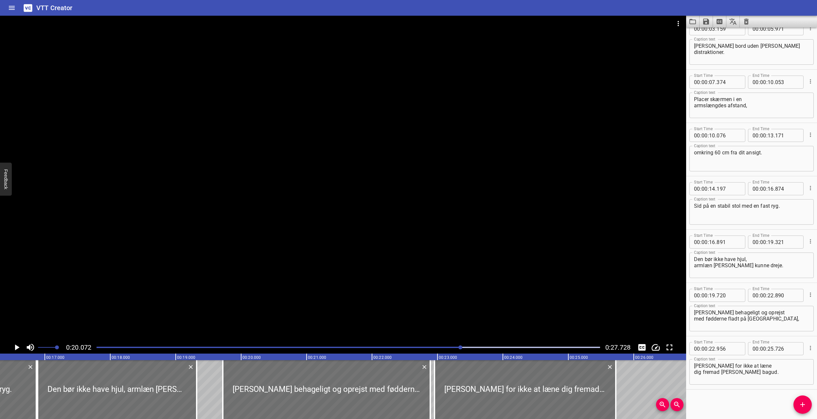
scroll to position [0, 1048]
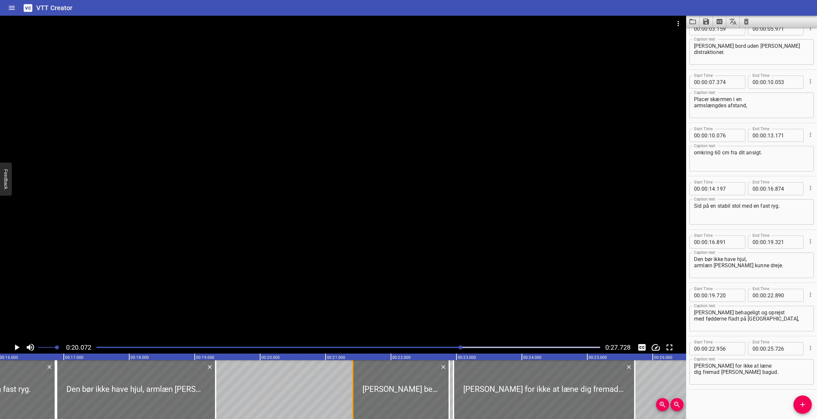
drag, startPoint x: 244, startPoint y: 386, endPoint x: 355, endPoint y: 387, distance: 110.9
click at [355, 275] on div at bounding box center [352, 389] width 7 height 59
type input "21"
type input "415"
drag, startPoint x: 223, startPoint y: 395, endPoint x: 276, endPoint y: 394, distance: 53.3
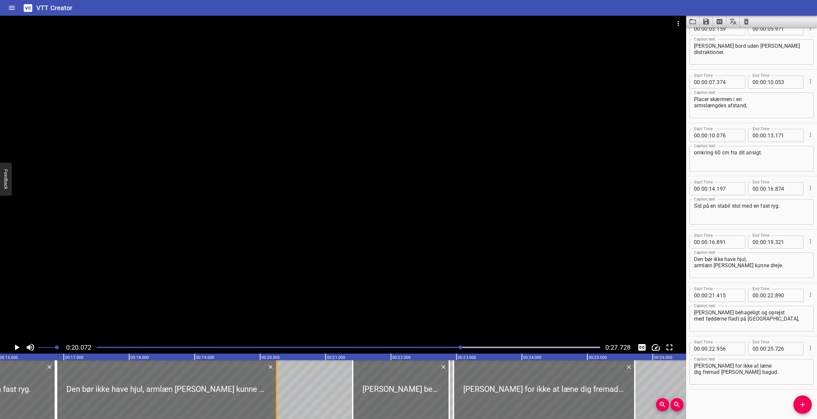
click at [276, 275] on div at bounding box center [276, 389] width 1 height 59
type input "20"
type input "251"
click at [321, 275] on div at bounding box center [348, 347] width 511 height 9
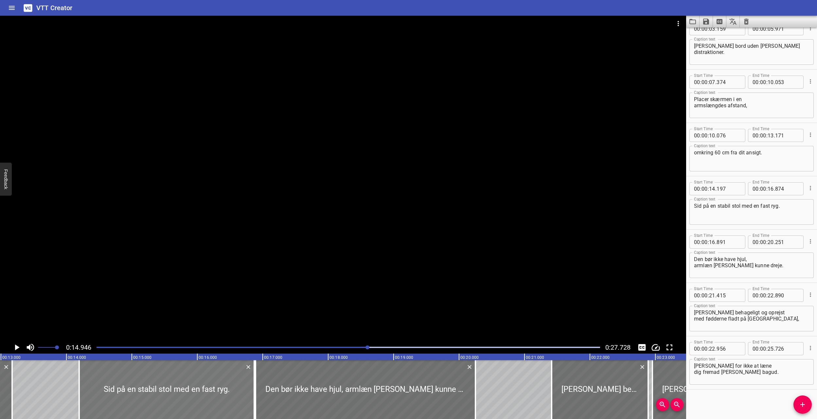
scroll to position [0, 822]
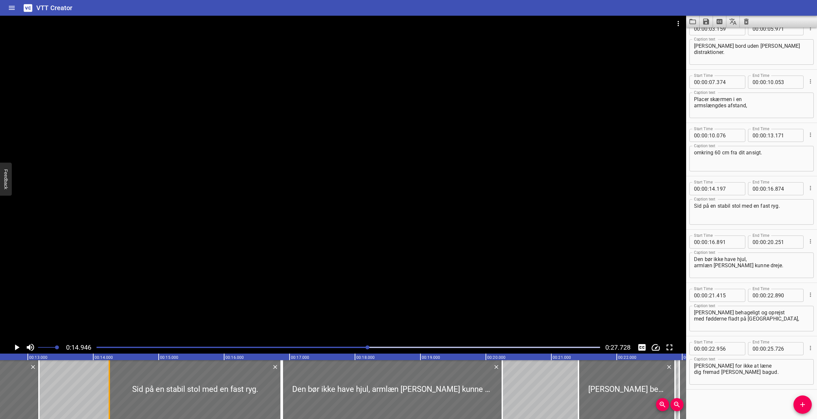
drag, startPoint x: 107, startPoint y: 380, endPoint x: 110, endPoint y: 381, distance: 3.3
click at [110, 275] on div at bounding box center [109, 389] width 7 height 59
type input "247"
click at [344, 275] on div at bounding box center [348, 347] width 511 height 9
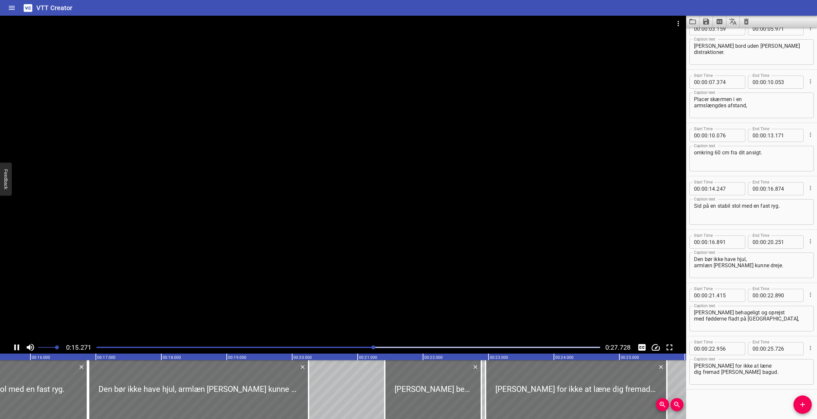
click at [244, 275] on div "Play progress" at bounding box center [122, 347] width 503 height 1
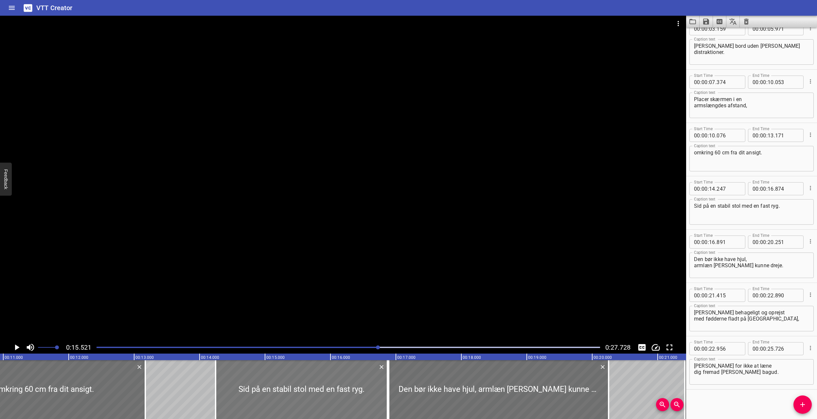
scroll to position [0, 612]
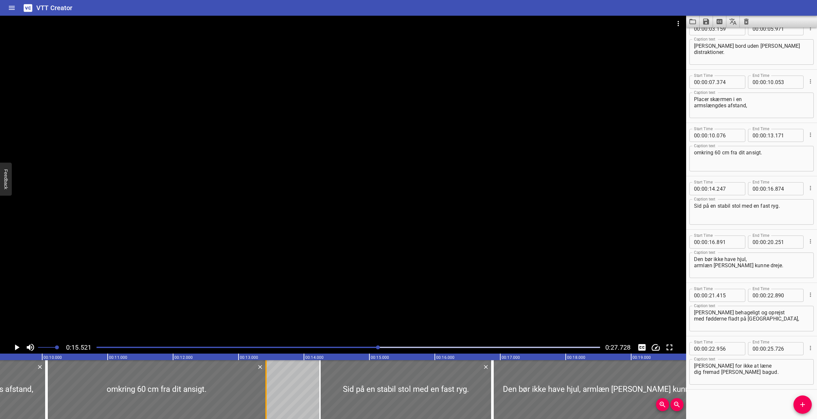
drag, startPoint x: 250, startPoint y: 386, endPoint x: 267, endPoint y: 386, distance: 16.4
click at [267, 275] on div at bounding box center [266, 389] width 7 height 59
type input "421"
click at [286, 275] on div at bounding box center [348, 347] width 511 height 9
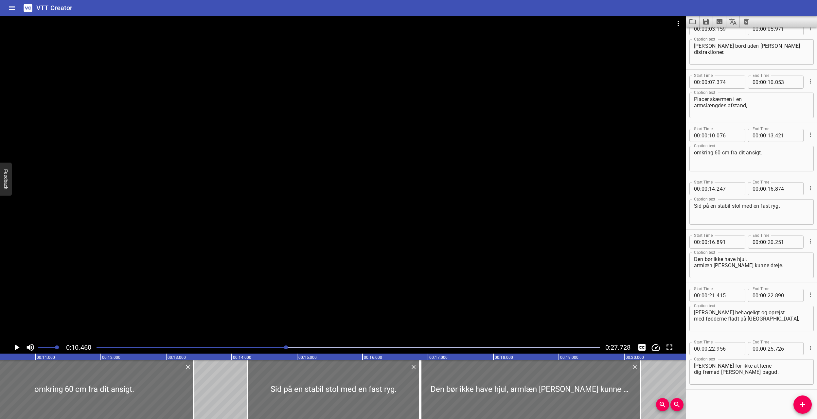
click at [217, 275] on div at bounding box center [348, 347] width 511 height 9
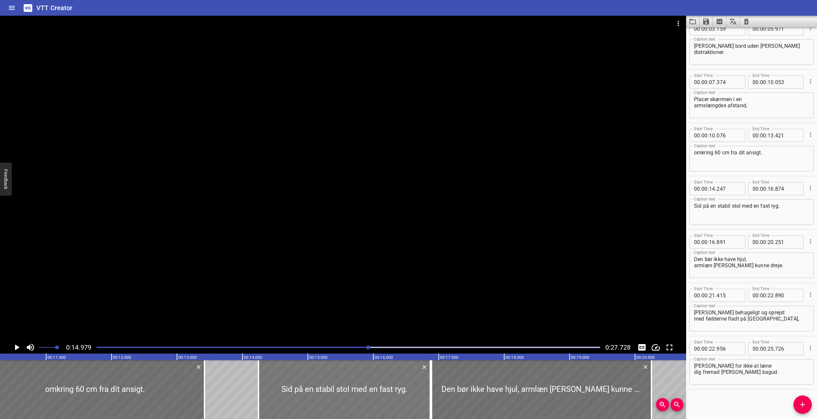
scroll to position [0, 641]
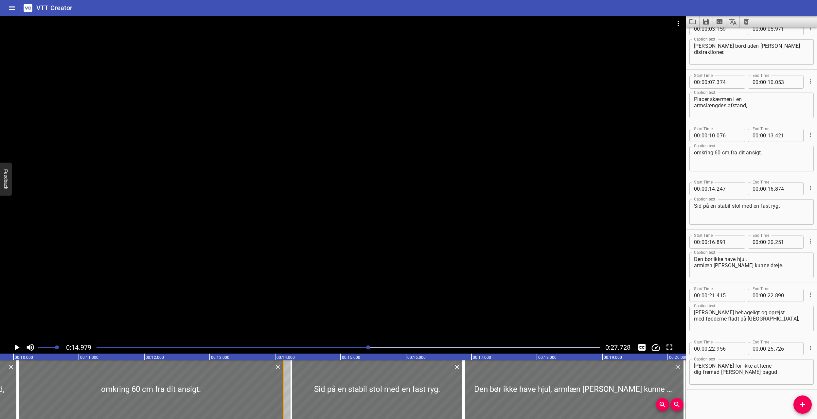
drag, startPoint x: 243, startPoint y: 384, endPoint x: 283, endPoint y: 388, distance: 40.1
click at [283, 275] on div at bounding box center [283, 389] width 1 height 59
type input "14"
type input "121"
click at [222, 275] on div "Play progress" at bounding box center [116, 347] width 503 height 1
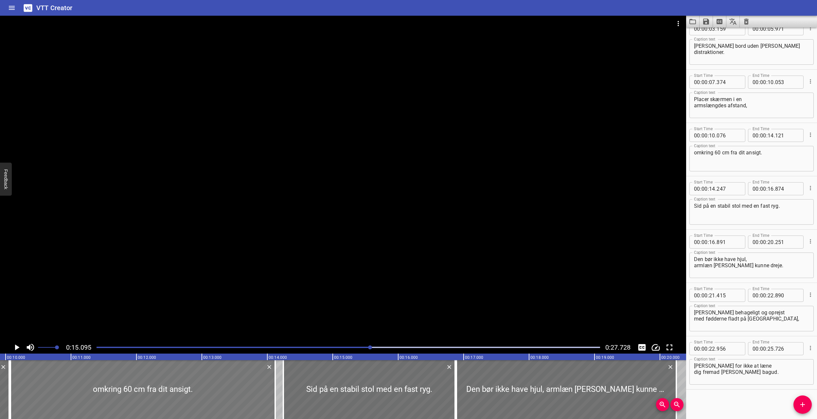
scroll to position [0, 591]
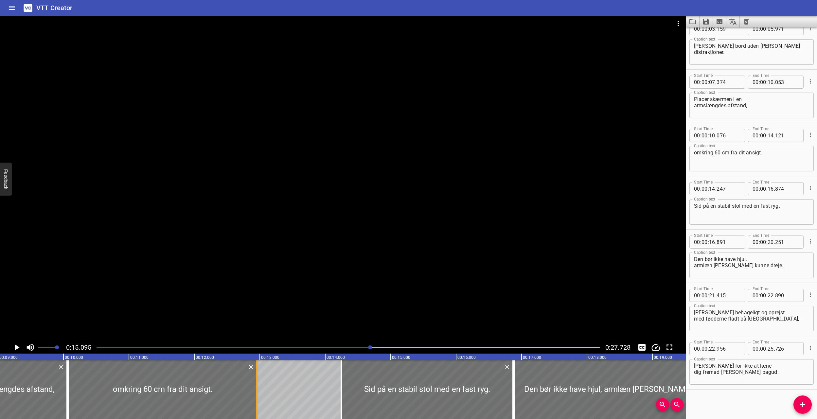
drag, startPoint x: 333, startPoint y: 385, endPoint x: 256, endPoint y: 398, distance: 77.3
click at [256, 275] on div at bounding box center [256, 389] width 1 height 59
type input "12"
type input "956"
click at [146, 275] on div at bounding box center [348, 347] width 511 height 9
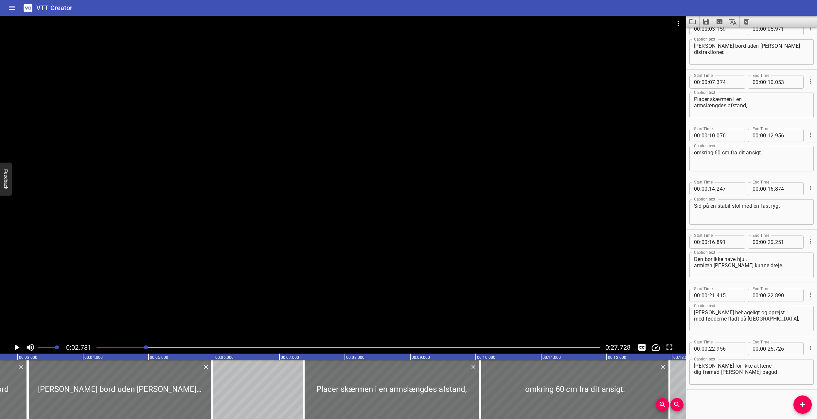
click at [288, 275] on div at bounding box center [348, 347] width 511 height 9
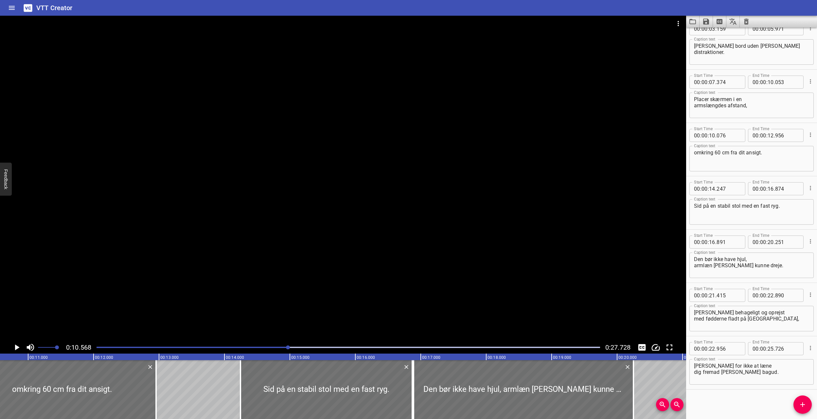
click at [237, 275] on div "Play progress" at bounding box center [36, 347] width 503 height 1
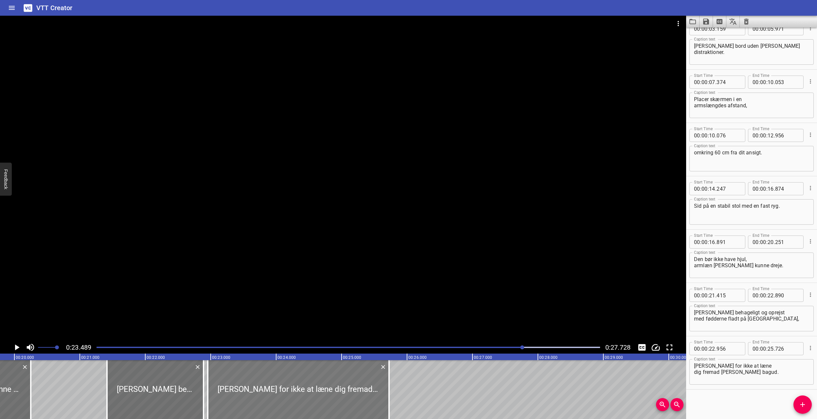
scroll to position [0, 1293]
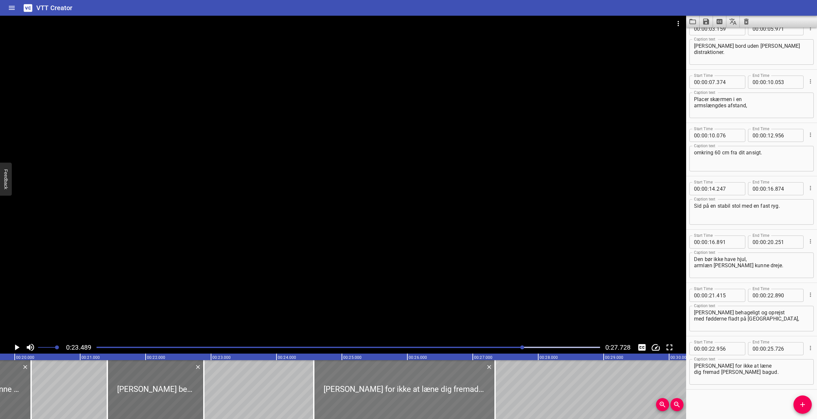
drag, startPoint x: 284, startPoint y: 381, endPoint x: 389, endPoint y: 379, distance: 105.0
click at [389, 275] on div at bounding box center [404, 389] width 181 height 59
type input "24"
type input "561"
type input "27"
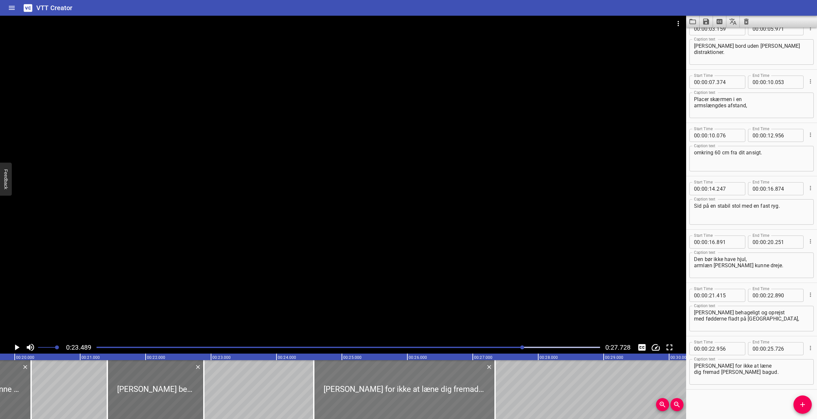
type input "331"
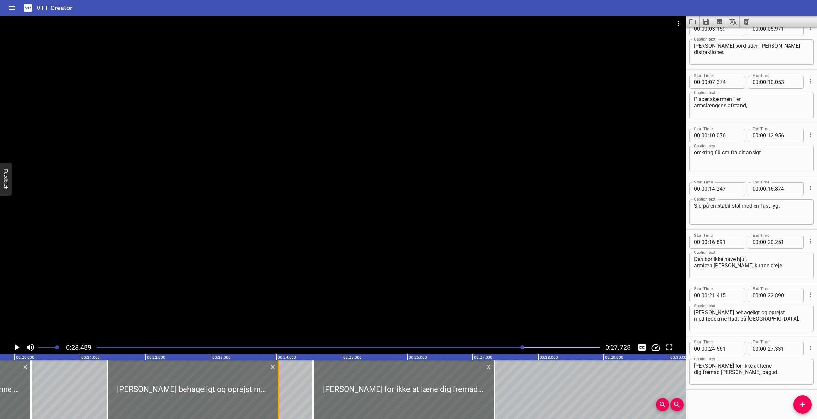
drag, startPoint x: 202, startPoint y: 368, endPoint x: 277, endPoint y: 372, distance: 74.7
click at [277, 275] on div at bounding box center [278, 389] width 7 height 59
type input "24"
type input "030"
click at [489, 275] on div at bounding box center [348, 347] width 511 height 9
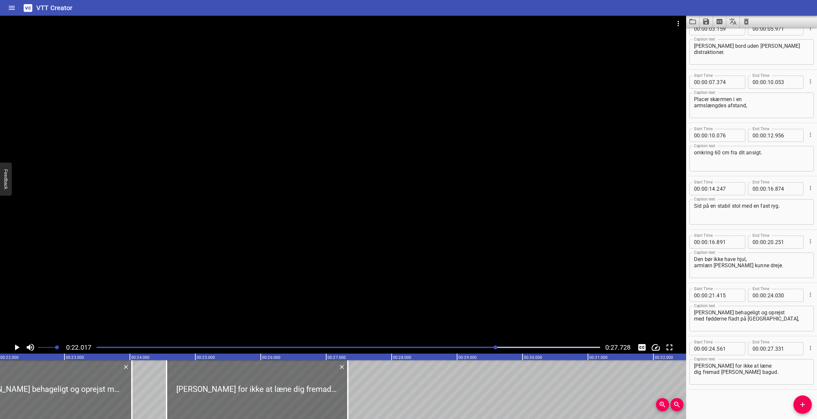
click at [478, 275] on div at bounding box center [348, 347] width 511 height 9
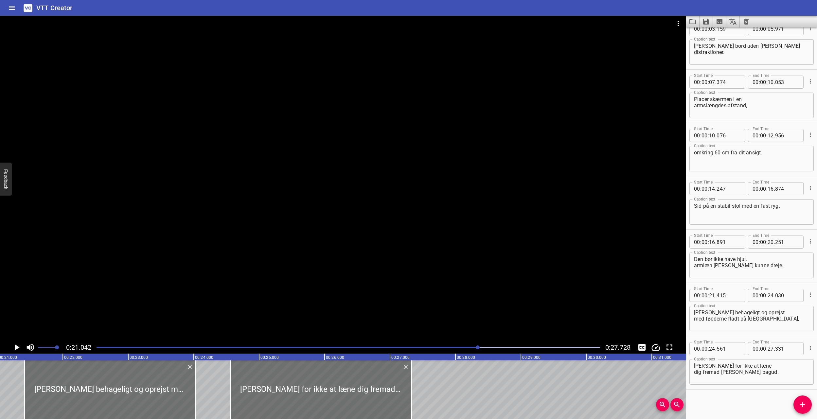
click at [464, 275] on div "Play progress" at bounding box center [226, 347] width 503 height 1
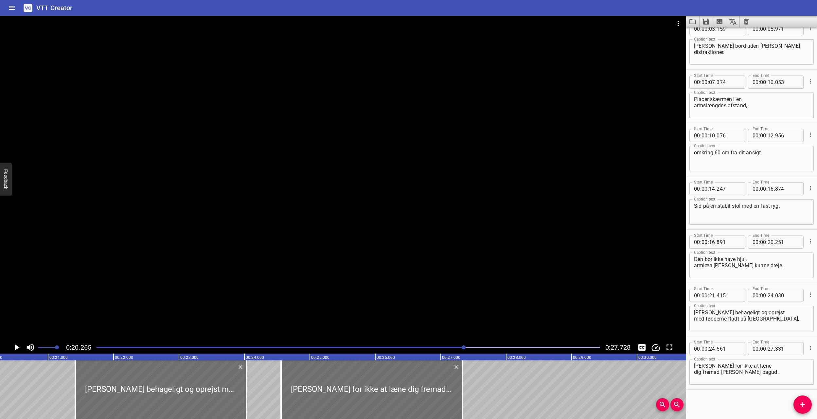
click at [443, 275] on div at bounding box center [348, 347] width 511 height 9
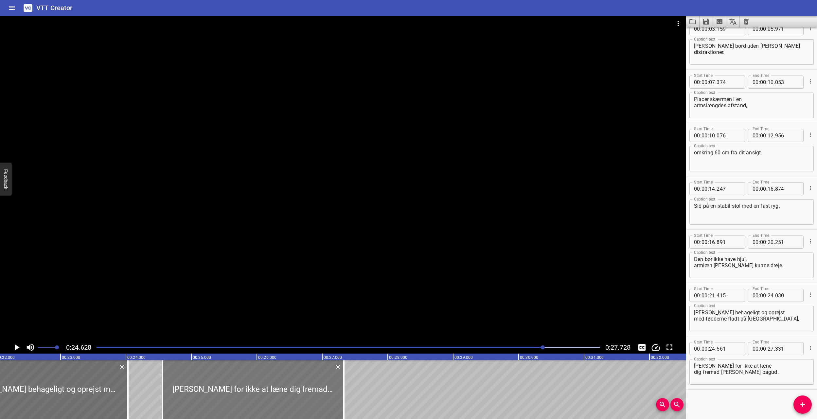
scroll to position [0, 1427]
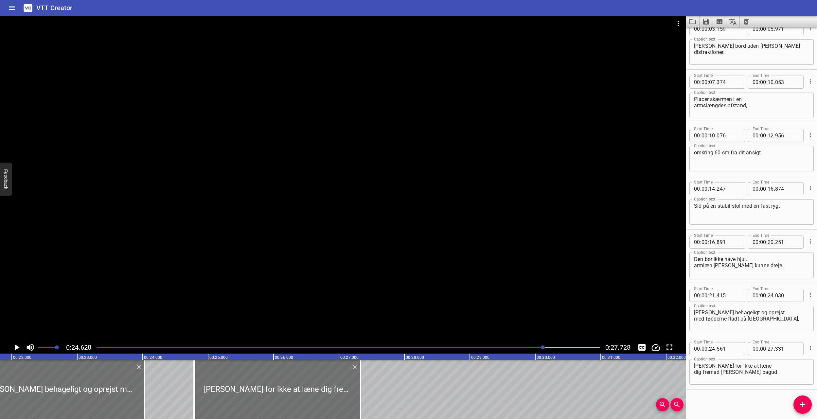
click at [194, 275] on div at bounding box center [193, 389] width 1 height 59
type input "786"
drag, startPoint x: 143, startPoint y: 393, endPoint x: 190, endPoint y: 395, distance: 47.1
click at [190, 275] on div at bounding box center [191, 389] width 7 height 59
type input "750"
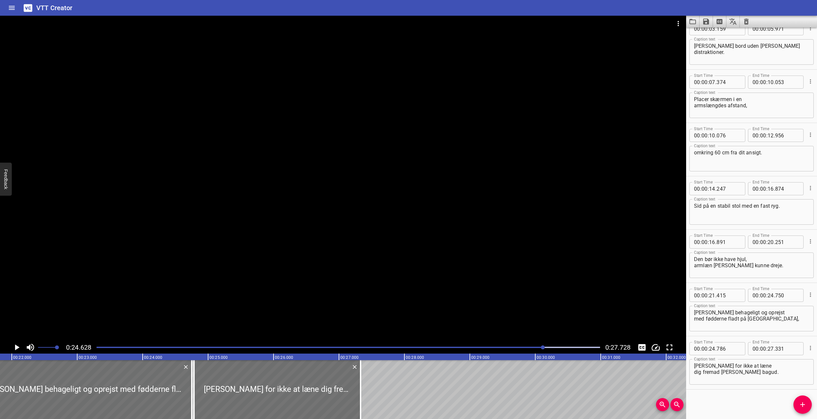
click at [489, 275] on div at bounding box center [348, 347] width 511 height 9
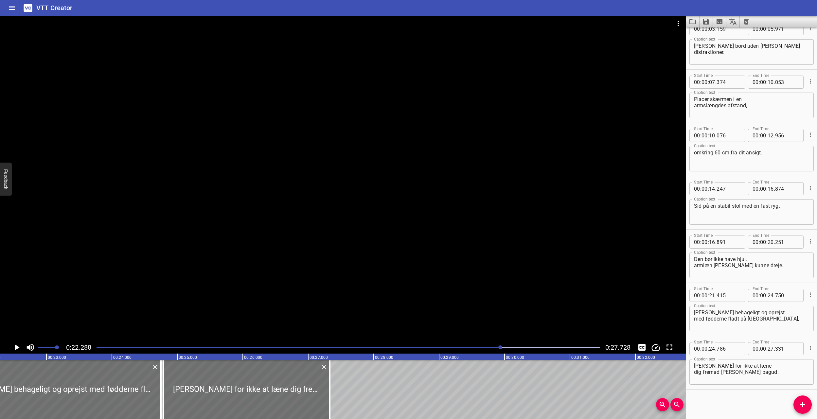
click at [469, 275] on div "Play progress" at bounding box center [249, 347] width 503 height 1
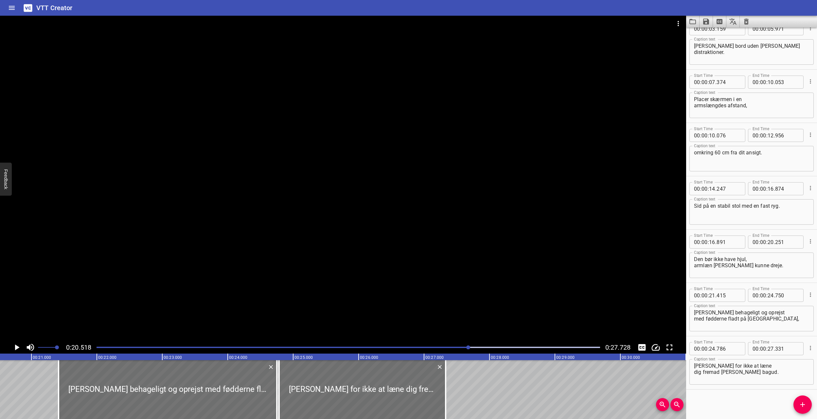
click at [440, 275] on div "Play progress" at bounding box center [217, 347] width 503 height 1
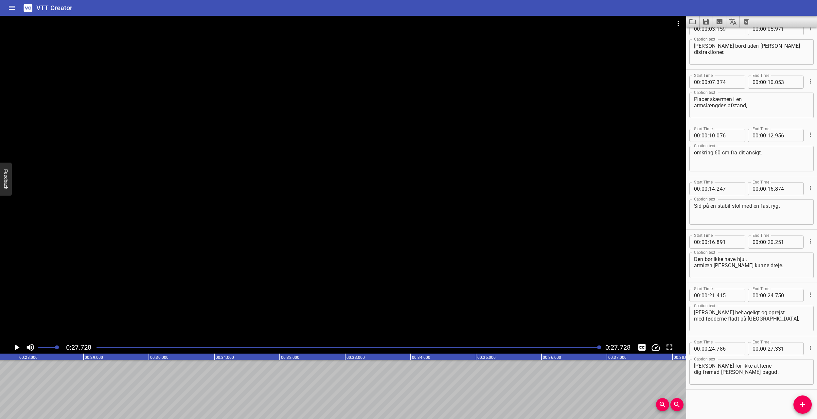
scroll to position [0, 1814]
click at [489, 22] on icon "Save captions to file" at bounding box center [706, 22] width 6 height 6
click at [489, 49] on li "Save to SRT file" at bounding box center [723, 48] width 48 height 12
click at [13, 9] on icon "Home" at bounding box center [12, 8] width 8 height 8
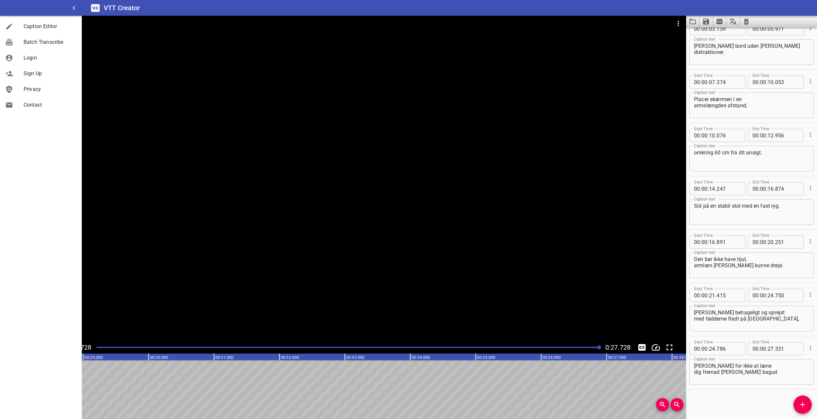
click at [42, 27] on span "Caption Editor" at bounding box center [50, 27] width 53 height 8
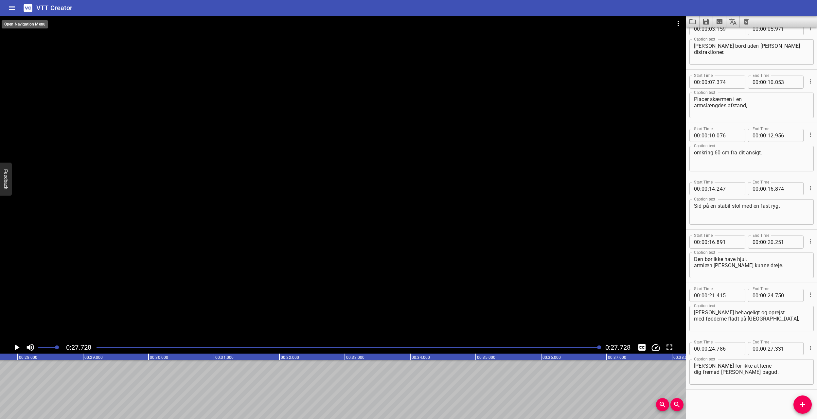
click at [10, 8] on icon "Home" at bounding box center [12, 8] width 6 height 4
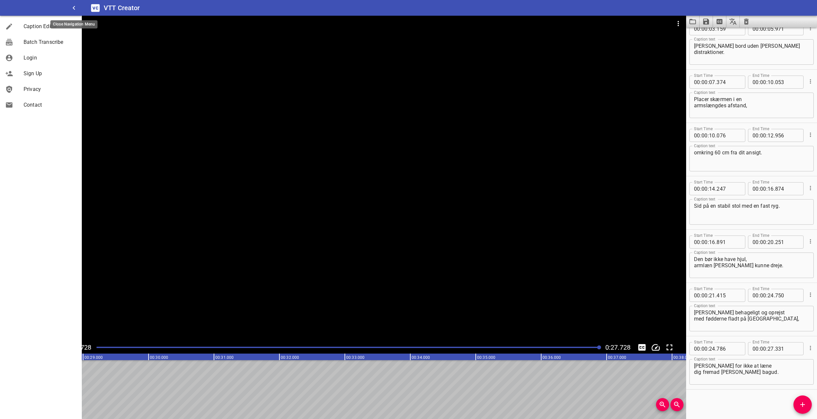
click at [73, 9] on icon "button" at bounding box center [74, 8] width 8 height 8
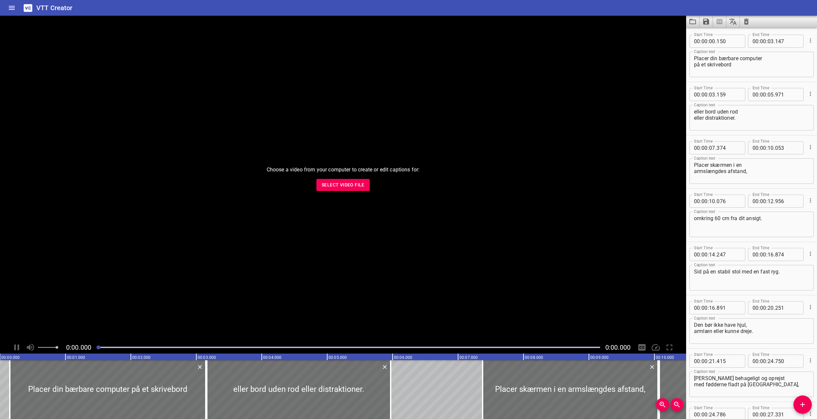
scroll to position [66, 0]
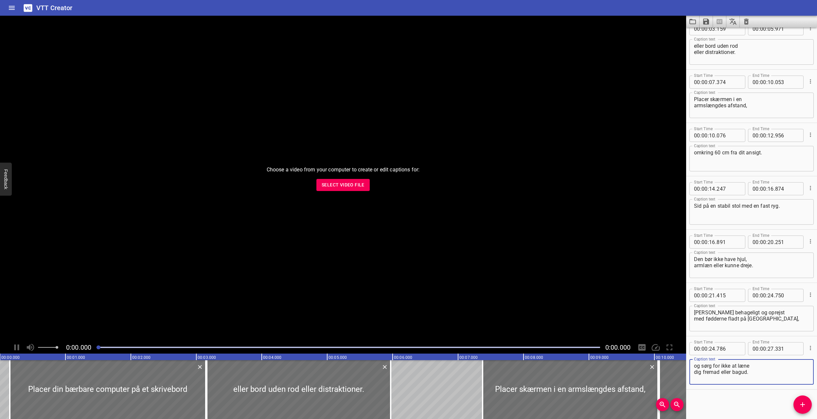
click at [344, 185] on span "Select Video File" at bounding box center [342, 185] width 43 height 8
click at [17, 348] on icon "Play/Pause" at bounding box center [17, 347] width 5 height 6
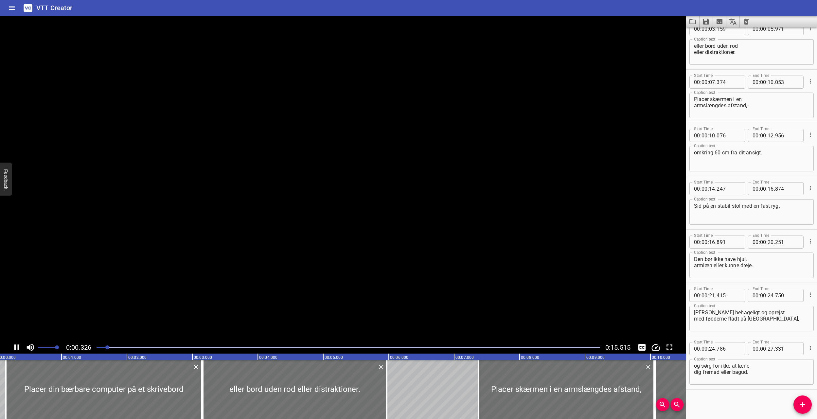
scroll to position [0, 0]
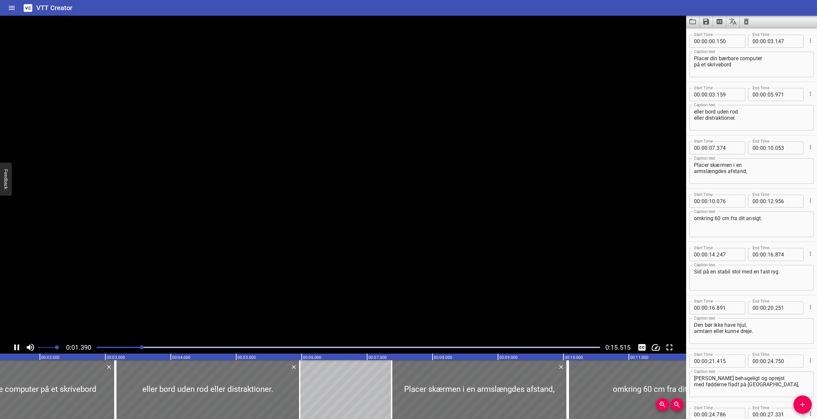
click at [17, 347] on icon "Play/Pause" at bounding box center [17, 347] width 10 height 10
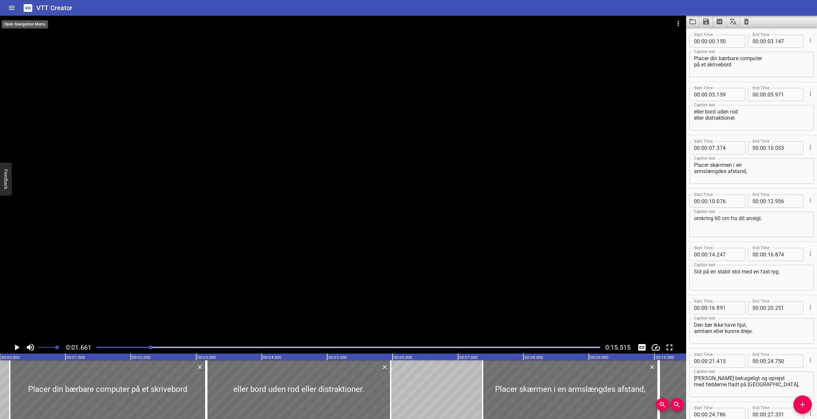
click at [11, 9] on icon "Home" at bounding box center [12, 8] width 6 height 4
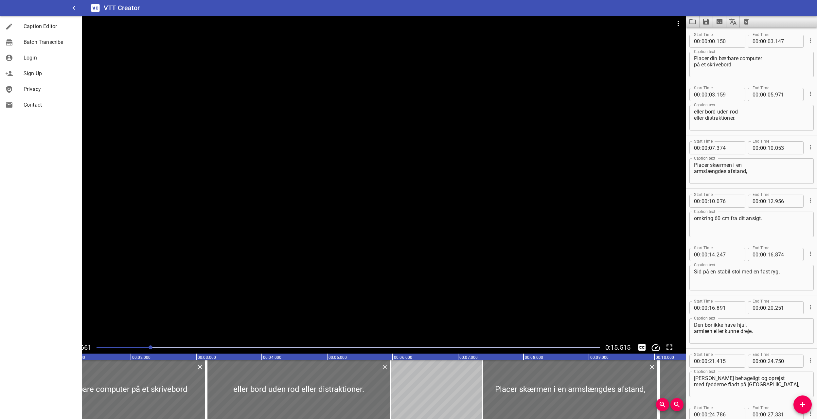
click at [273, 65] on div at bounding box center [343, 178] width 686 height 325
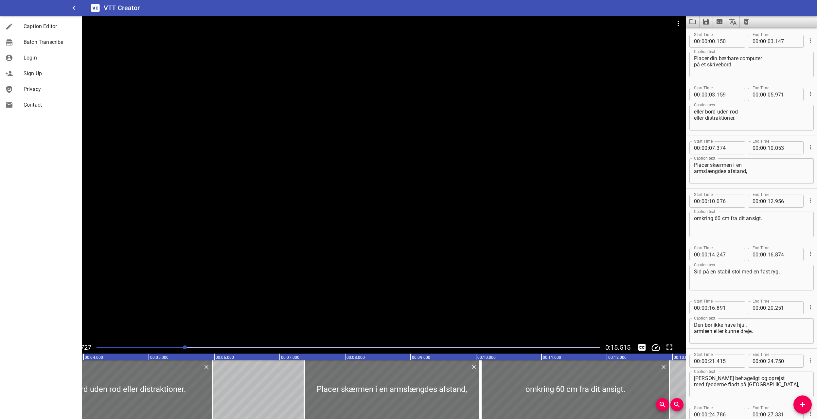
click at [276, 163] on div at bounding box center [343, 178] width 686 height 325
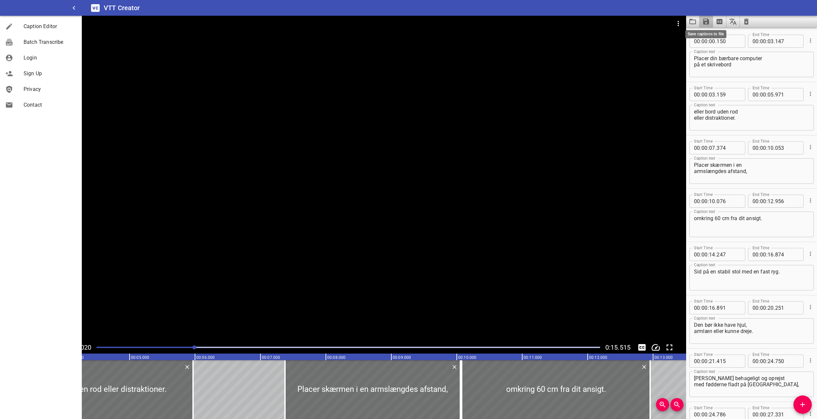
click at [707, 22] on icon "Save captions to file" at bounding box center [706, 22] width 6 height 6
click at [722, 36] on li "Save to VTT file" at bounding box center [723, 36] width 48 height 12
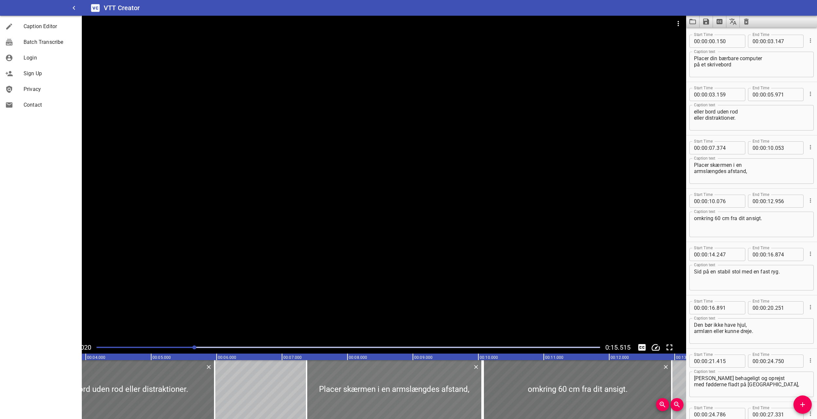
scroll to position [0, 175]
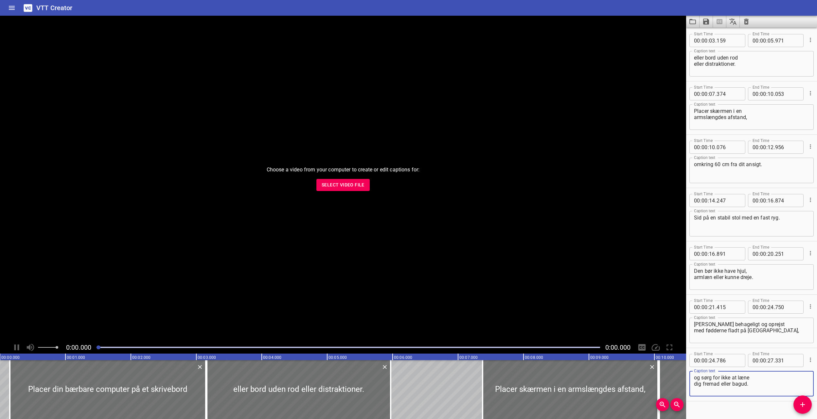
scroll to position [66, 0]
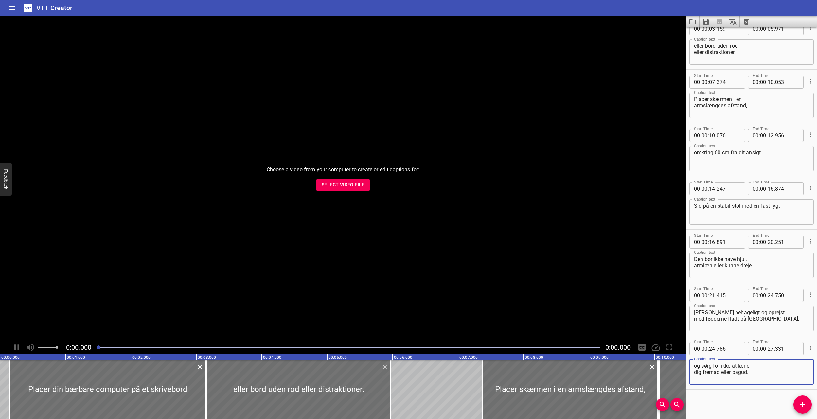
click at [346, 183] on span "Select Video File" at bounding box center [342, 185] width 43 height 8
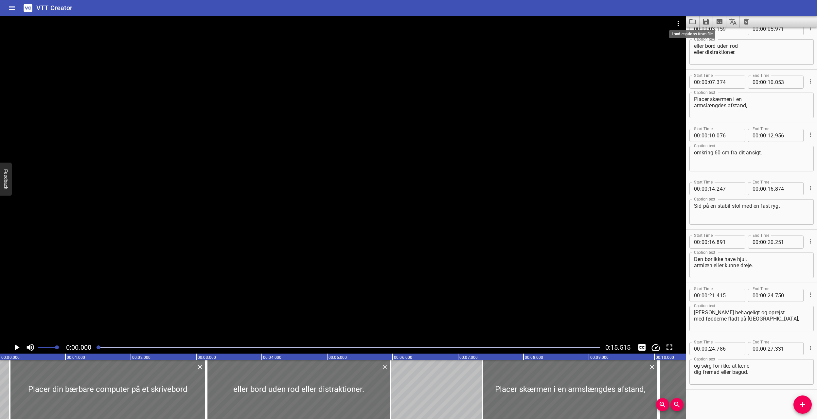
click at [692, 21] on icon "Load captions from file" at bounding box center [692, 22] width 8 height 8
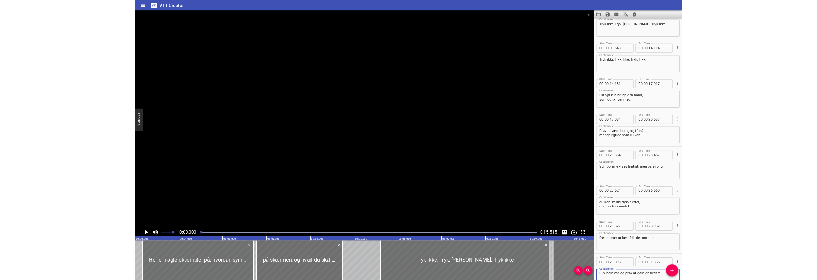
scroll to position [172, 0]
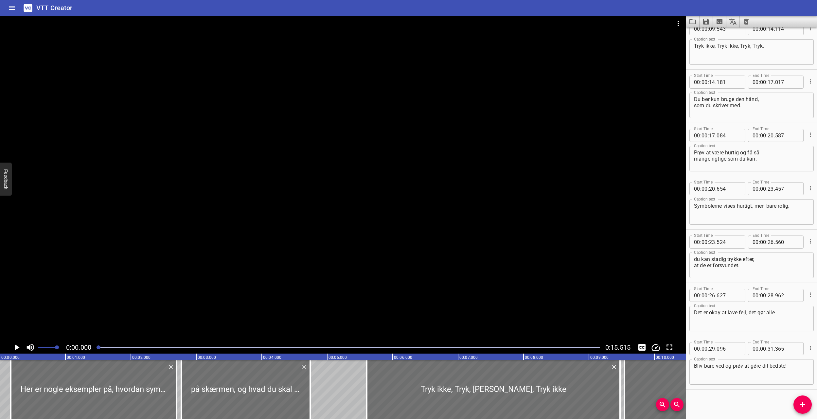
drag, startPoint x: 152, startPoint y: 346, endPoint x: 94, endPoint y: 348, distance: 58.9
click at [94, 348] on div at bounding box center [348, 347] width 511 height 9
click at [690, 21] on icon "Load captions from file" at bounding box center [692, 22] width 8 height 8
